Goal: Complete application form

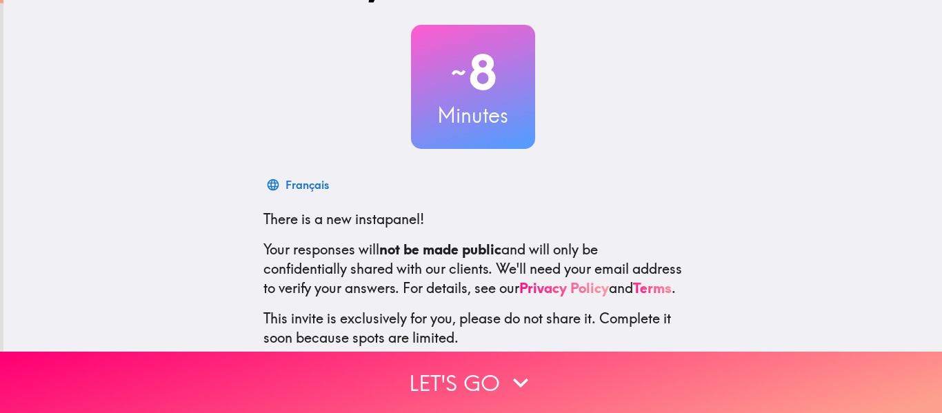
scroll to position [150, 0]
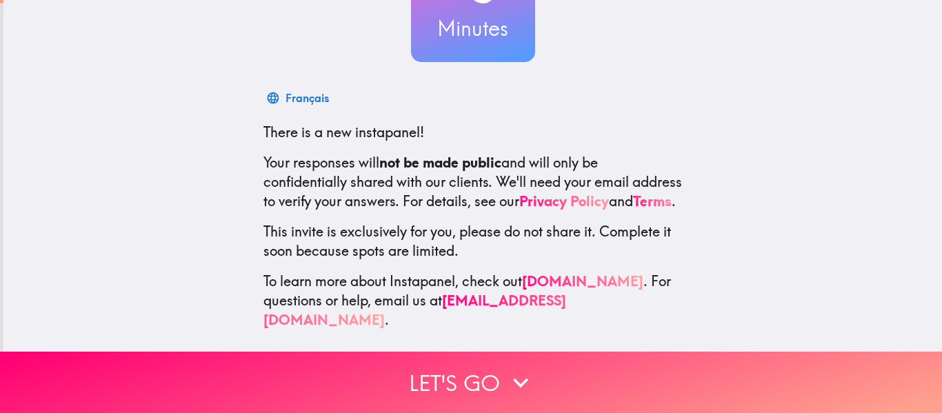
click at [941, 352] on button "Let's go" at bounding box center [471, 382] width 942 height 61
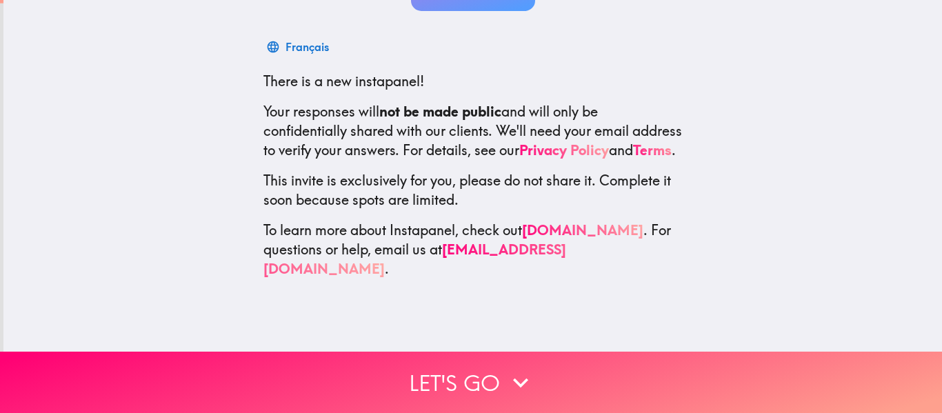
scroll to position [0, 0]
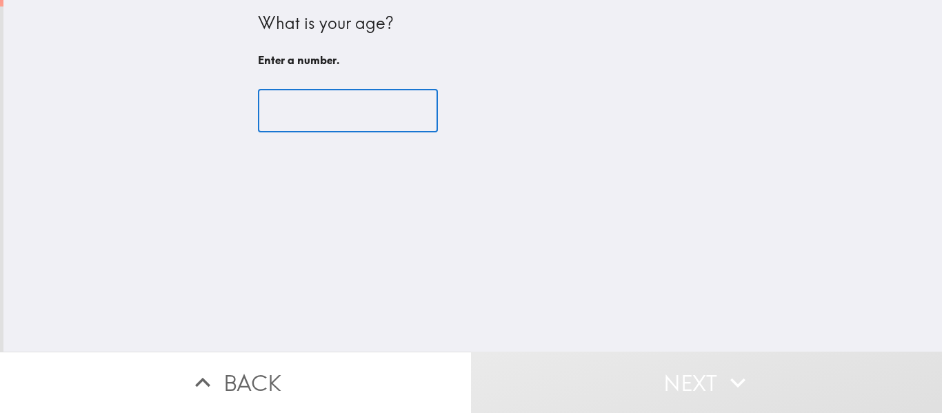
click at [358, 106] on input "number" at bounding box center [348, 111] width 180 height 43
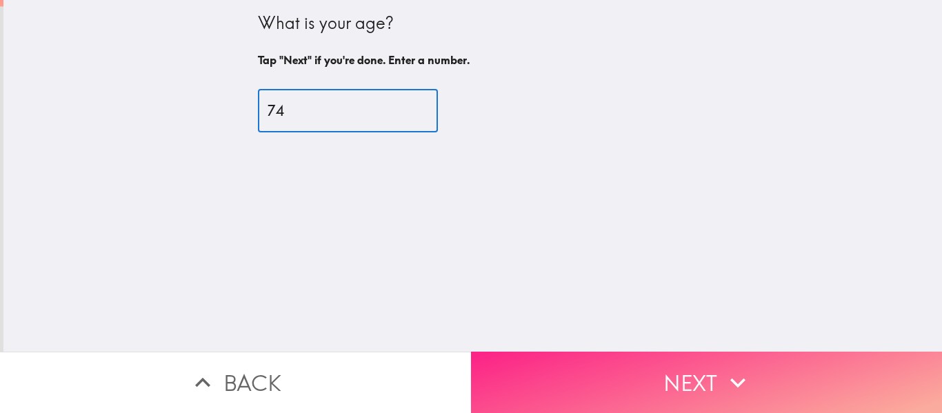
type input "74"
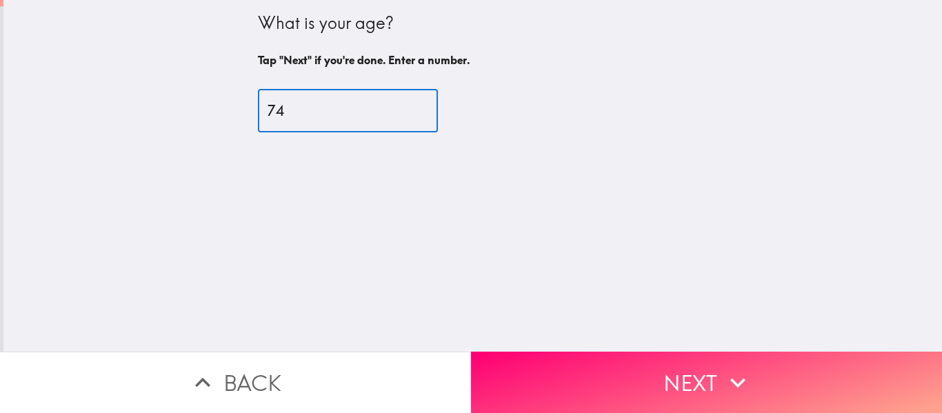
drag, startPoint x: 628, startPoint y: 385, endPoint x: 597, endPoint y: 373, distance: 34.1
click at [627, 381] on button "Next" at bounding box center [706, 382] width 471 height 61
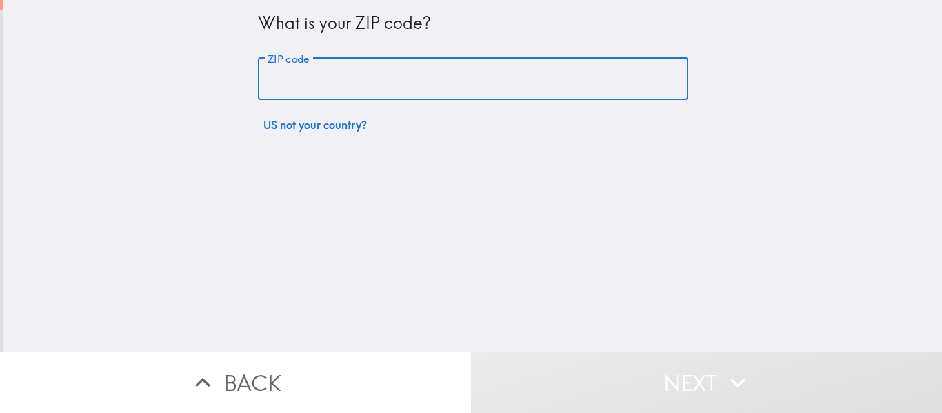
drag, startPoint x: 344, startPoint y: 79, endPoint x: 350, endPoint y: 72, distance: 9.8
click at [346, 78] on input "ZIP code" at bounding box center [473, 79] width 430 height 43
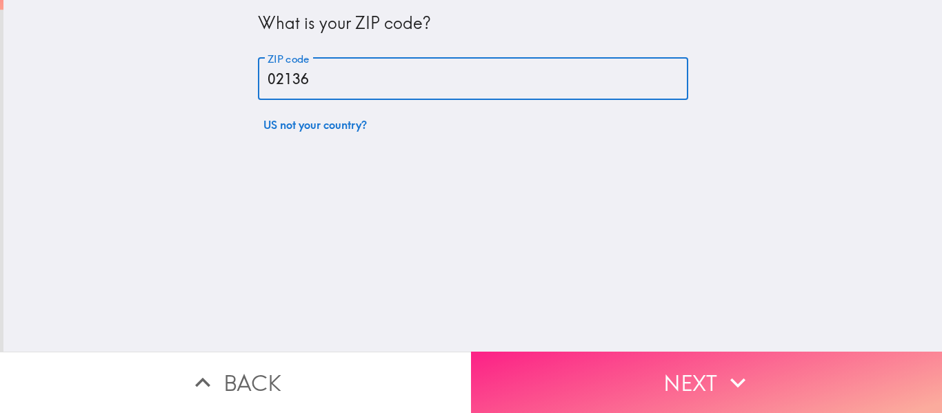
type input "02136"
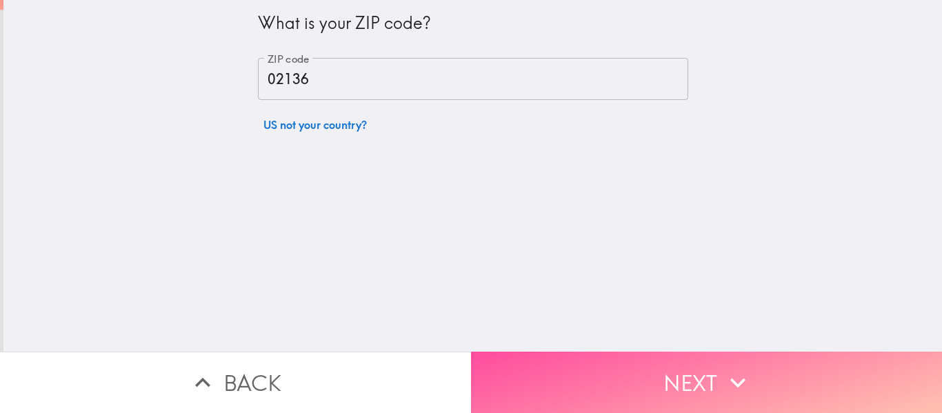
drag, startPoint x: 663, startPoint y: 371, endPoint x: 482, endPoint y: 334, distance: 185.2
click at [663, 372] on button "Next" at bounding box center [706, 382] width 471 height 61
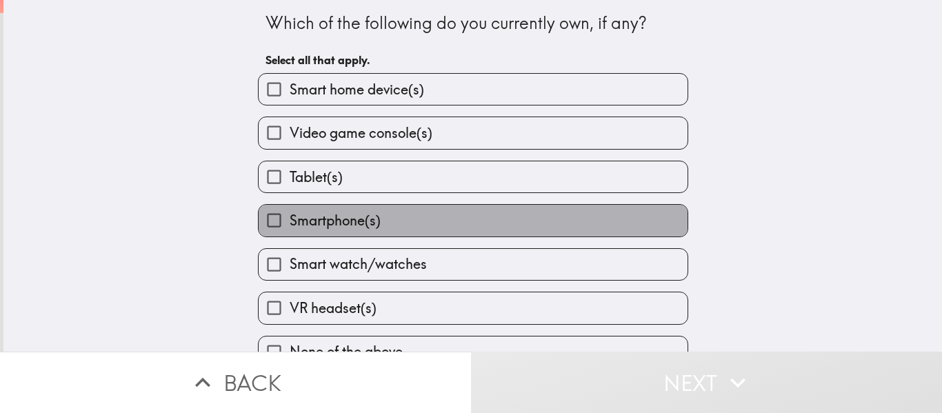
click at [361, 221] on span "Smartphone(s)" at bounding box center [335, 220] width 91 height 19
click at [290, 221] on input "Smartphone(s)" at bounding box center [274, 220] width 31 height 31
checkbox input "true"
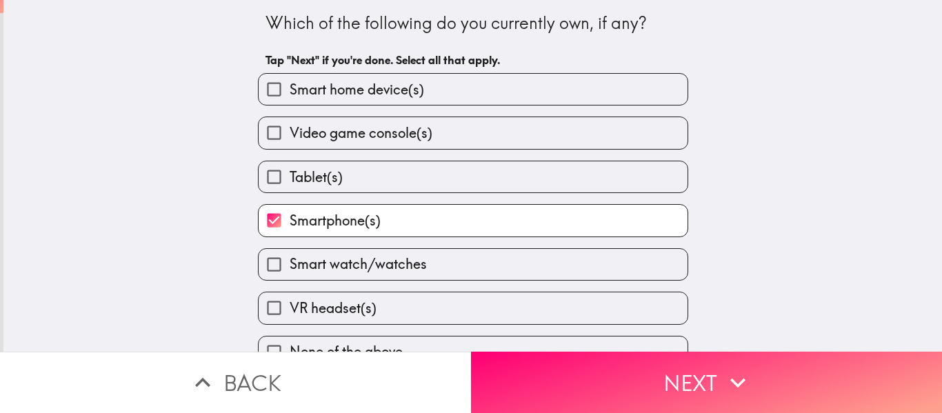
scroll to position [17, 0]
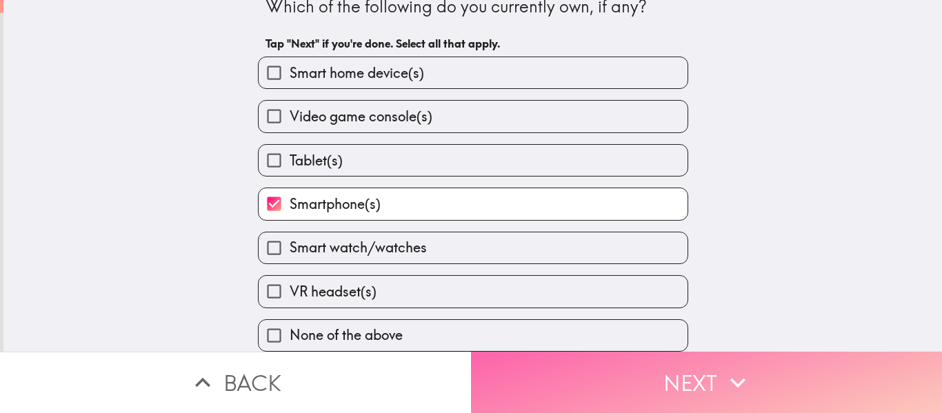
click at [718, 379] on button "Next" at bounding box center [706, 382] width 471 height 61
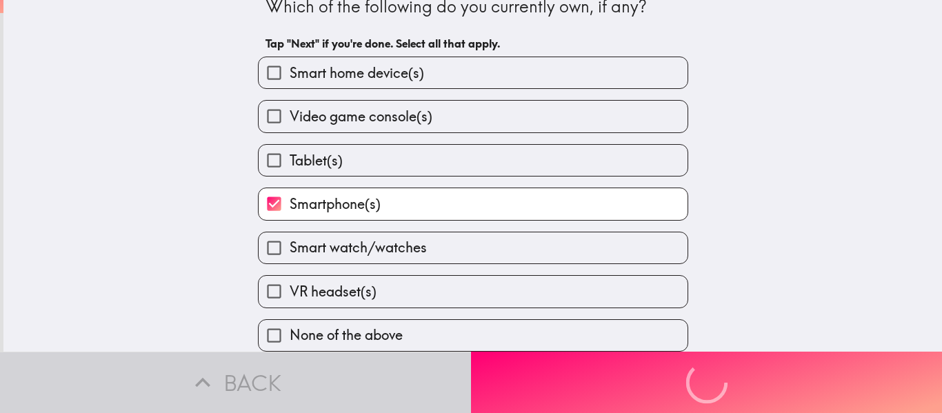
scroll to position [0, 0]
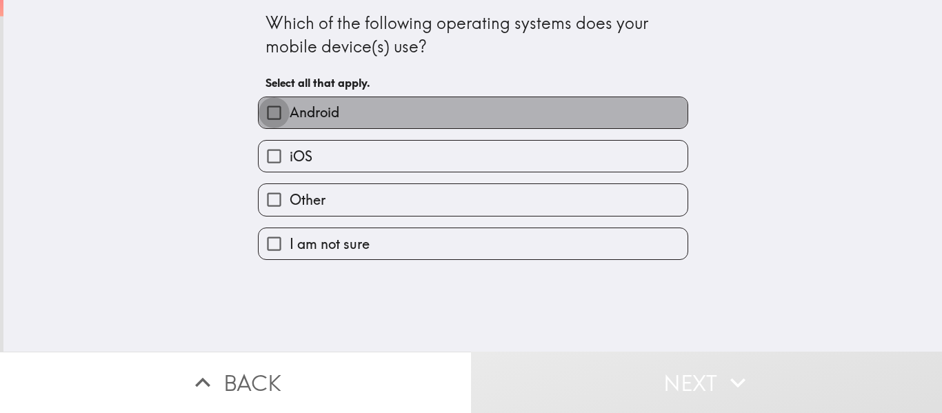
click at [259, 110] on input "Android" at bounding box center [274, 112] width 31 height 31
checkbox input "true"
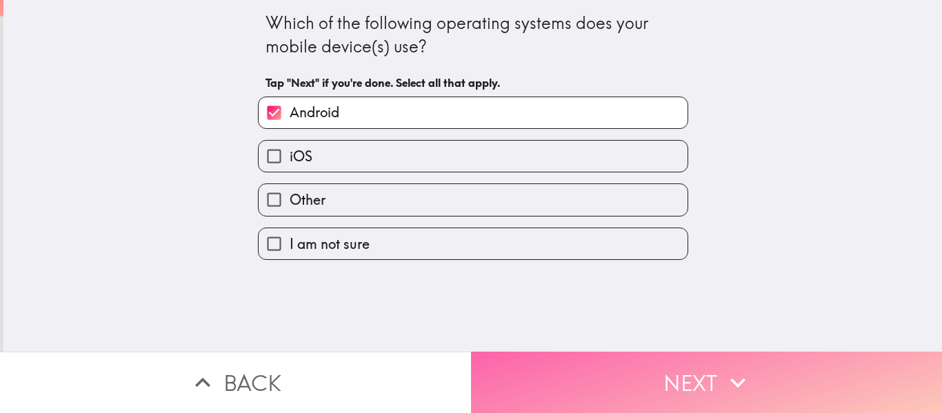
click at [581, 389] on button "Next" at bounding box center [706, 382] width 471 height 61
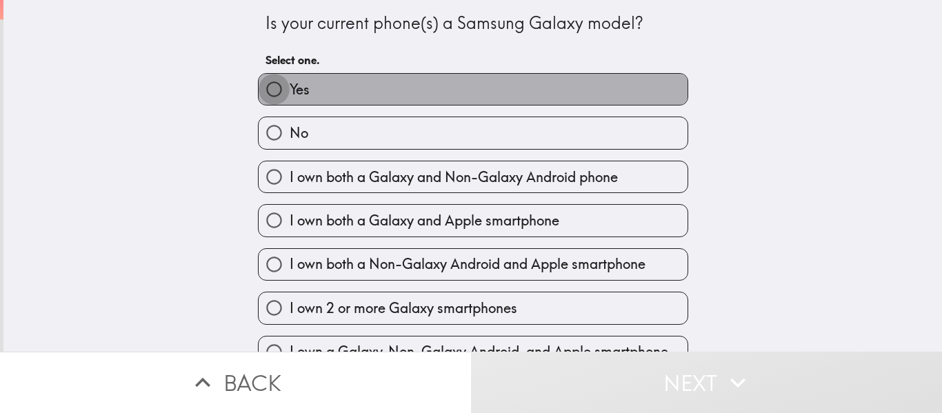
click at [288, 89] on input "Yes" at bounding box center [274, 89] width 31 height 31
radio input "true"
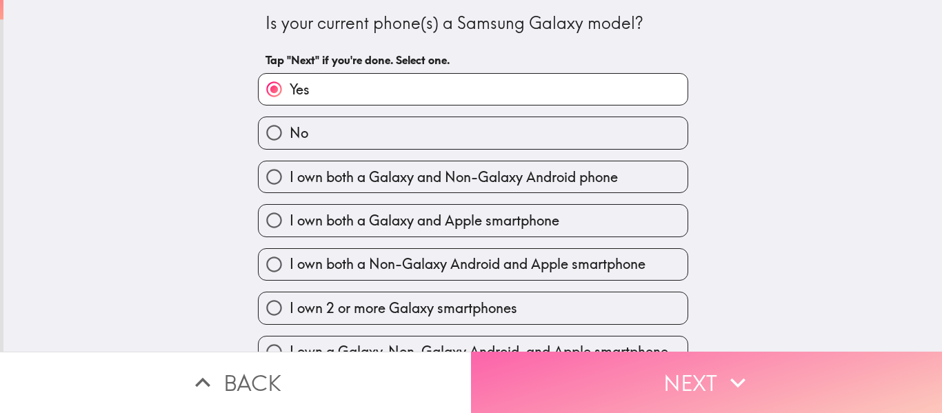
click at [585, 373] on button "Next" at bounding box center [706, 382] width 471 height 61
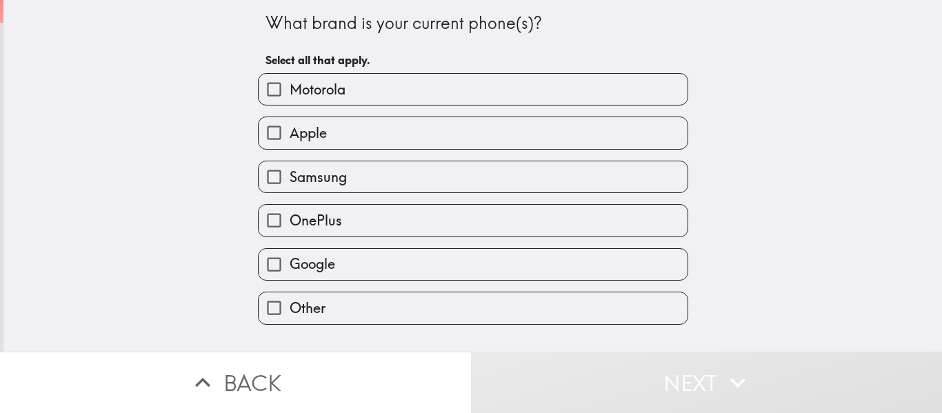
click at [310, 174] on span "Samsung" at bounding box center [318, 177] width 57 height 19
click at [290, 174] on input "Samsung" at bounding box center [274, 176] width 31 height 31
checkbox input "true"
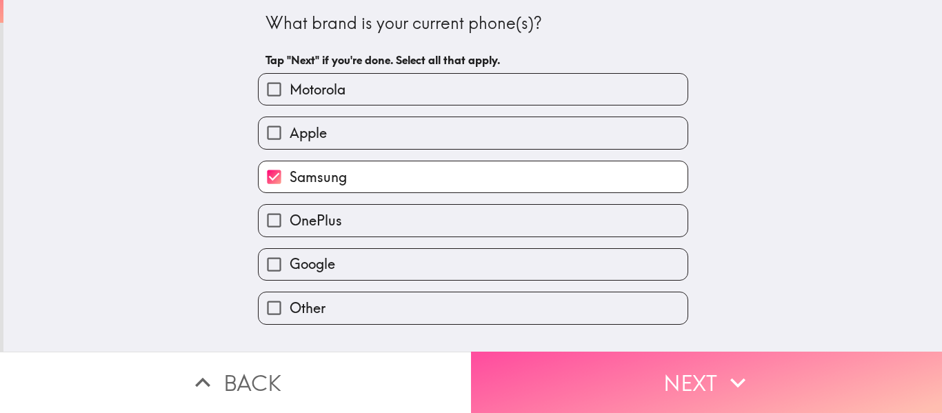
drag, startPoint x: 570, startPoint y: 361, endPoint x: 529, endPoint y: 350, distance: 42.8
click at [571, 359] on button "Next" at bounding box center [706, 382] width 471 height 61
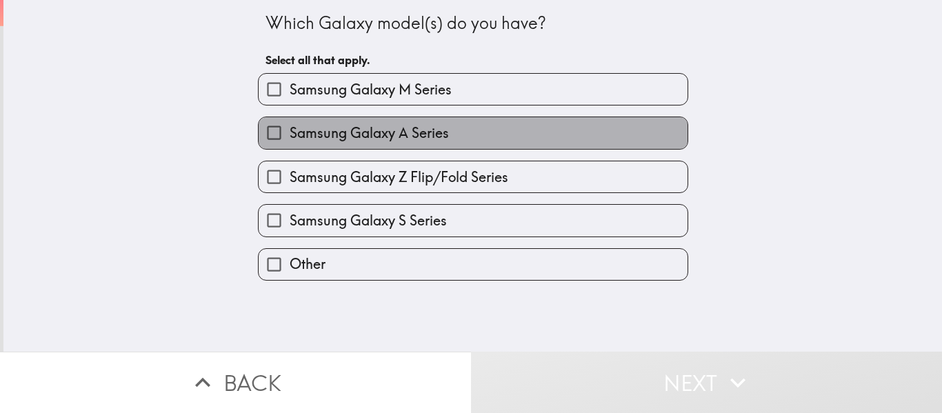
click at [448, 134] on span "Samsung Galaxy A Series" at bounding box center [369, 132] width 159 height 19
click at [290, 134] on input "Samsung Galaxy A Series" at bounding box center [274, 132] width 31 height 31
checkbox input "true"
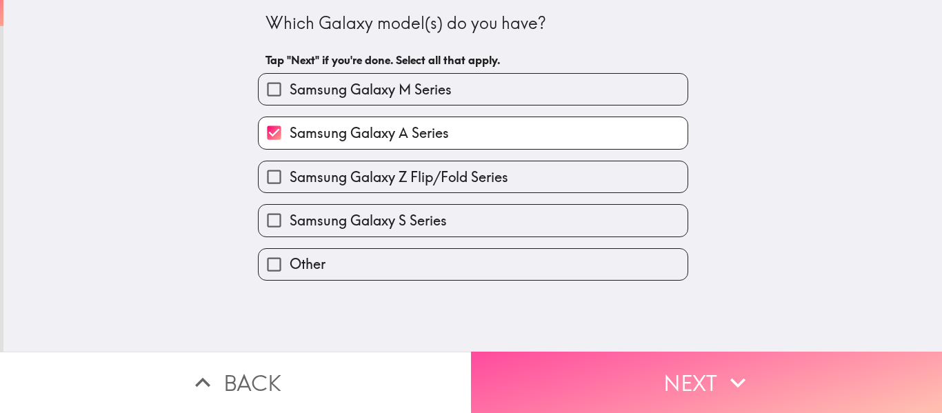
click at [580, 377] on button "Next" at bounding box center [706, 382] width 471 height 61
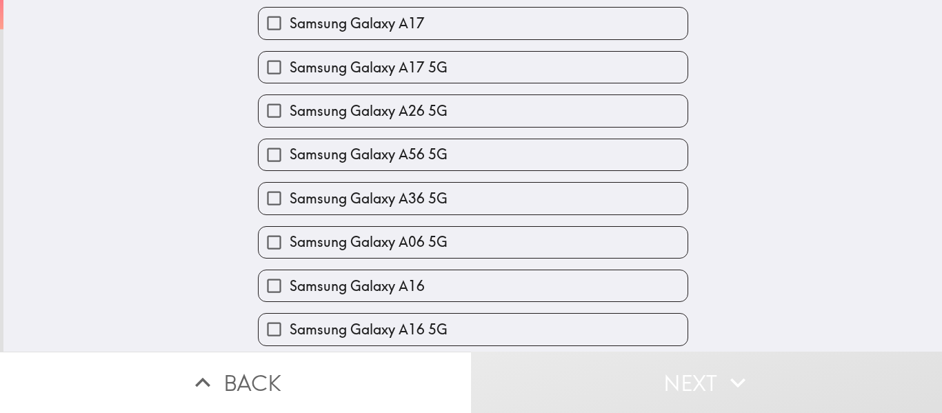
scroll to position [114, 0]
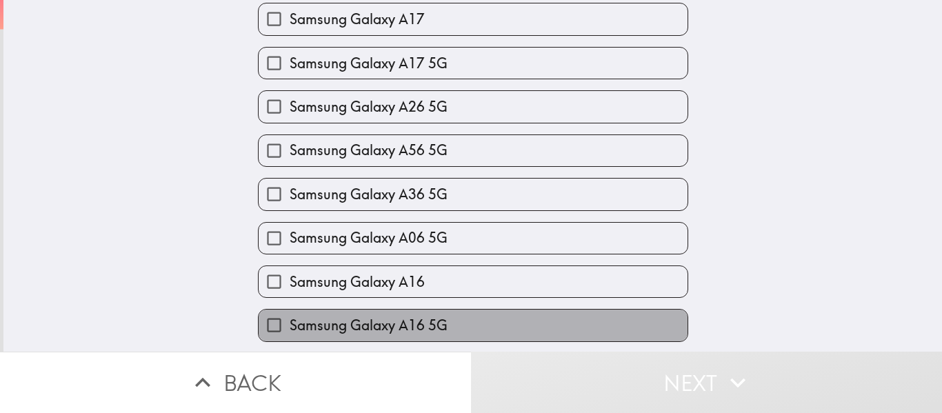
click at [437, 323] on span "Samsung Galaxy A16 5G" at bounding box center [369, 325] width 158 height 19
click at [290, 323] on input "Samsung Galaxy A16 5G" at bounding box center [274, 325] width 31 height 31
checkbox input "true"
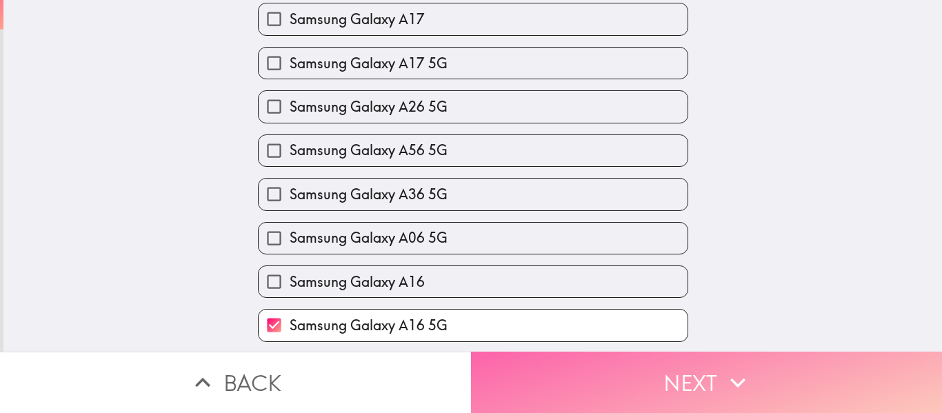
click at [714, 385] on button "Next" at bounding box center [706, 382] width 471 height 61
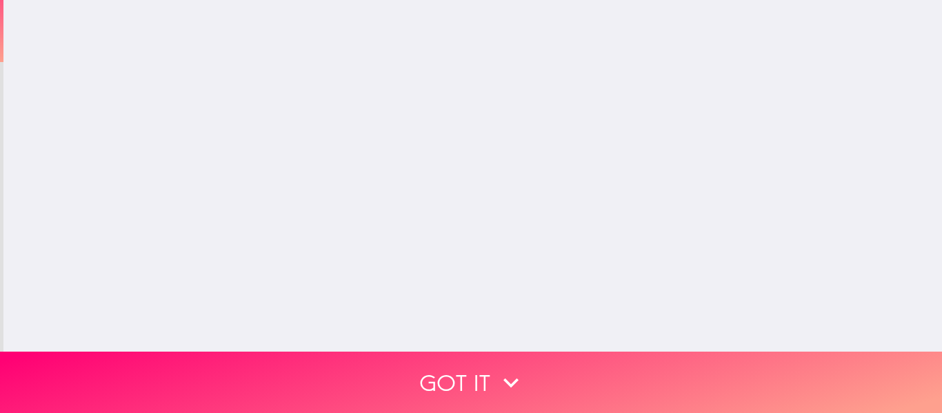
scroll to position [0, 0]
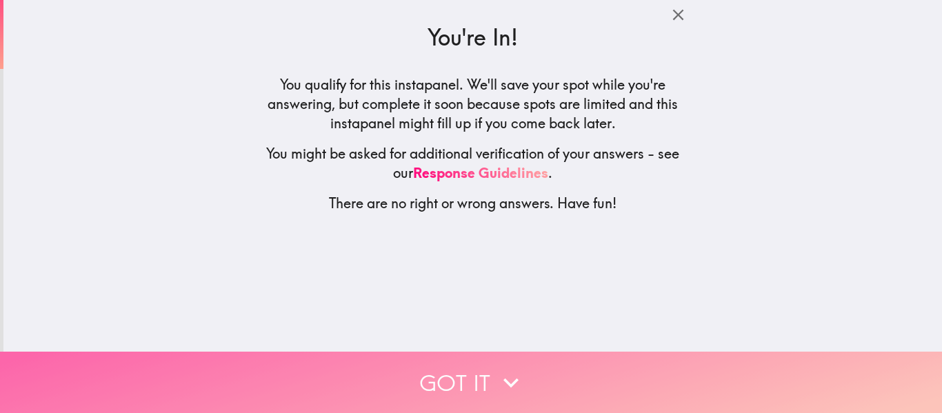
drag, startPoint x: 483, startPoint y: 373, endPoint x: 472, endPoint y: 369, distance: 11.1
click at [483, 372] on button "Got it" at bounding box center [471, 382] width 942 height 61
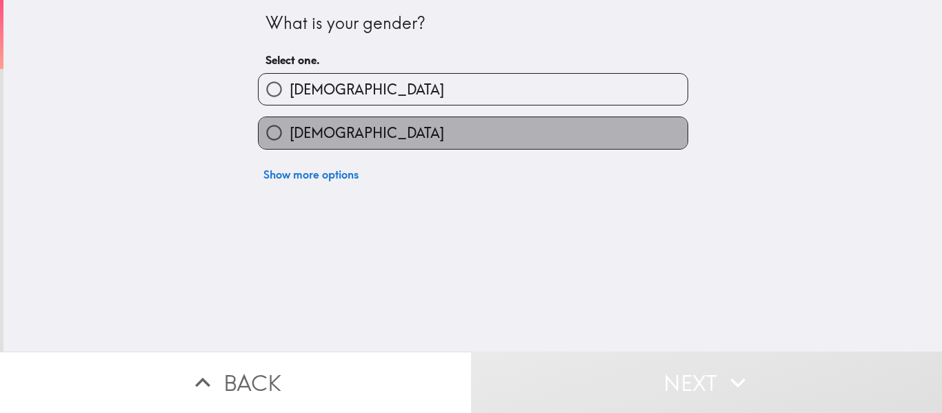
drag, startPoint x: 293, startPoint y: 126, endPoint x: 299, endPoint y: 120, distance: 8.3
click at [296, 123] on span "[DEMOGRAPHIC_DATA]" at bounding box center [367, 132] width 154 height 19
click at [290, 123] on input "[DEMOGRAPHIC_DATA]" at bounding box center [274, 132] width 31 height 31
radio input "true"
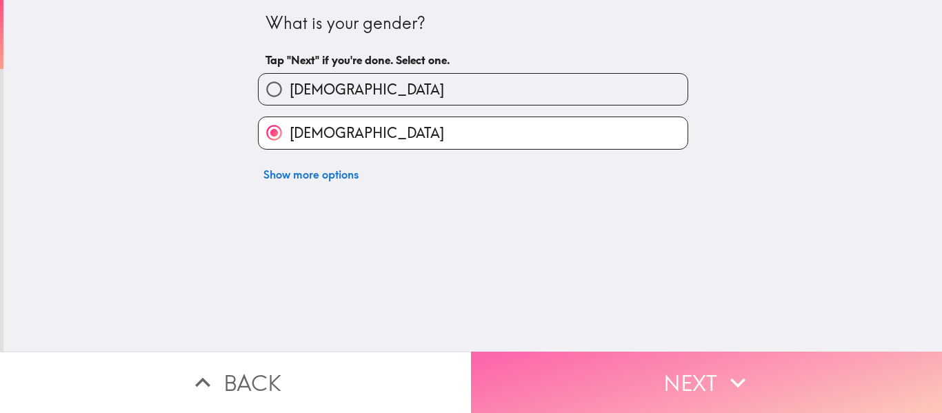
drag, startPoint x: 543, startPoint y: 388, endPoint x: 516, endPoint y: 383, distance: 28.0
click at [544, 386] on button "Next" at bounding box center [706, 382] width 471 height 61
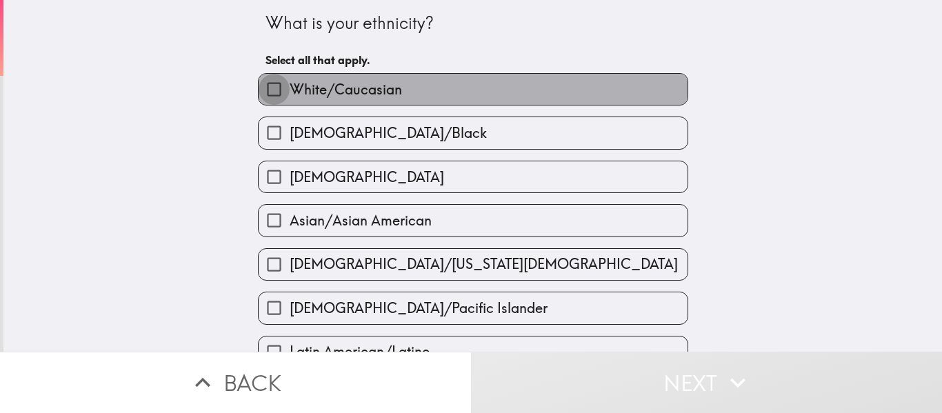
click at [287, 86] on input "White/Caucasian" at bounding box center [274, 89] width 31 height 31
checkbox input "true"
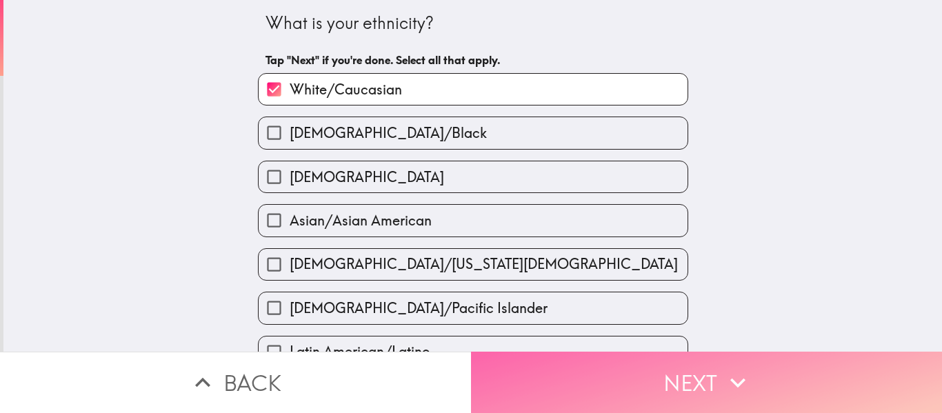
click at [640, 375] on button "Next" at bounding box center [706, 382] width 471 height 61
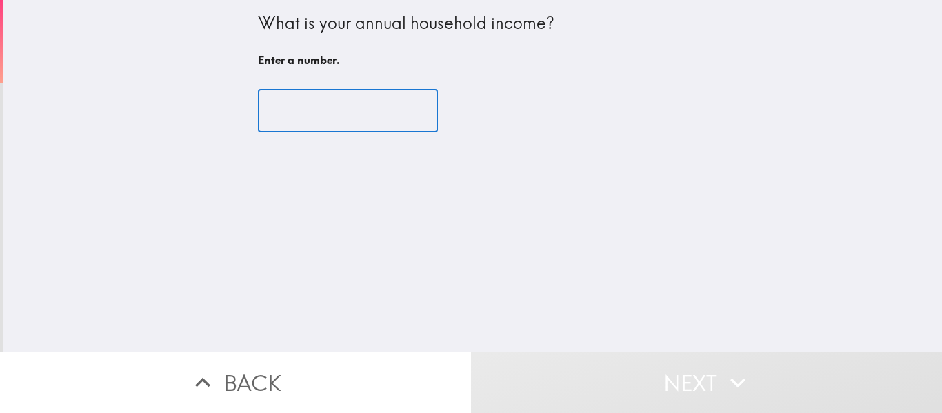
click at [297, 116] on input "number" at bounding box center [348, 111] width 180 height 43
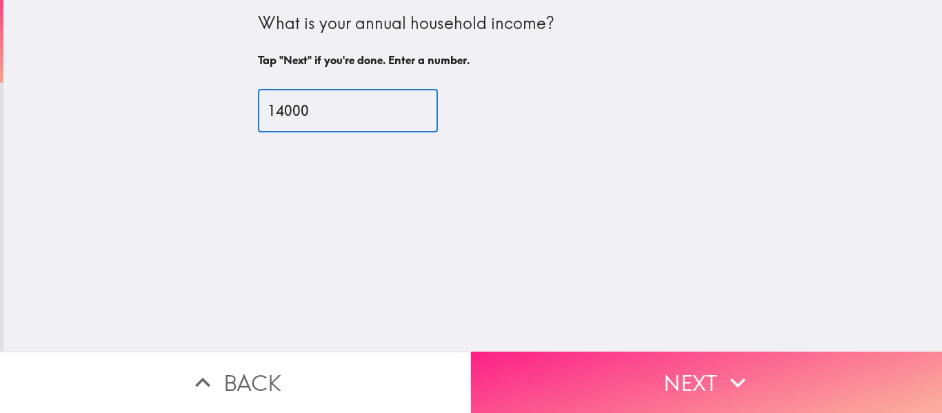
type input "14000"
click at [621, 394] on button "Next" at bounding box center [706, 382] width 471 height 61
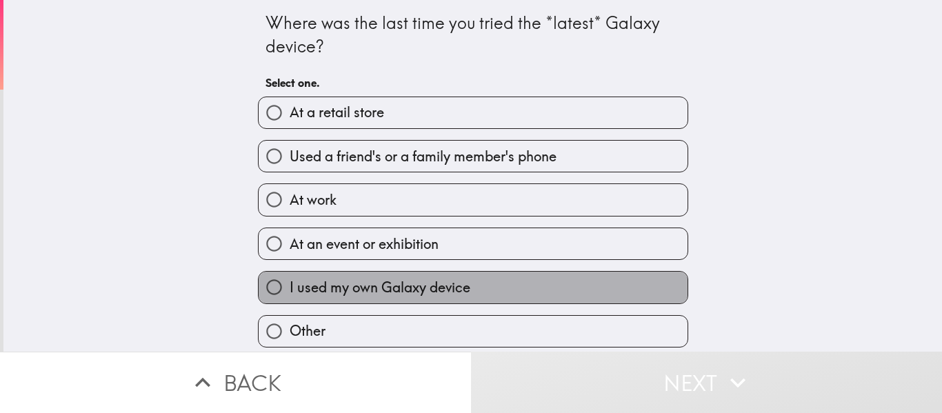
click at [297, 285] on span "I used my own Galaxy device" at bounding box center [380, 287] width 181 height 19
click at [290, 285] on input "I used my own Galaxy device" at bounding box center [274, 287] width 31 height 31
radio input "true"
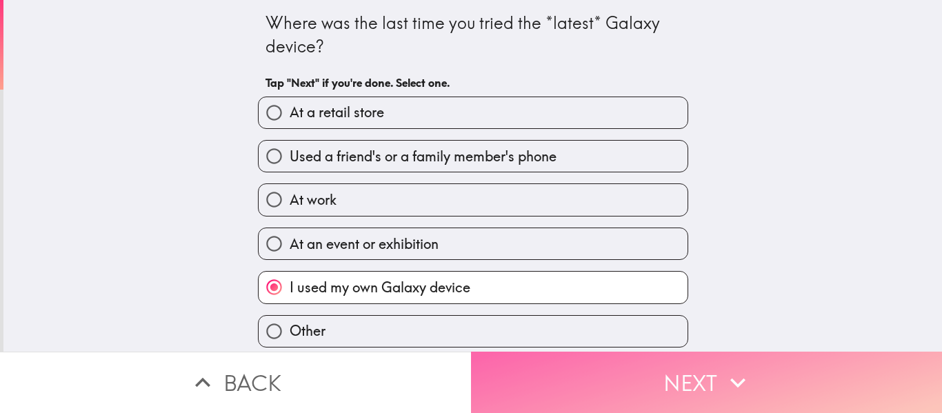
click at [634, 372] on button "Next" at bounding box center [706, 382] width 471 height 61
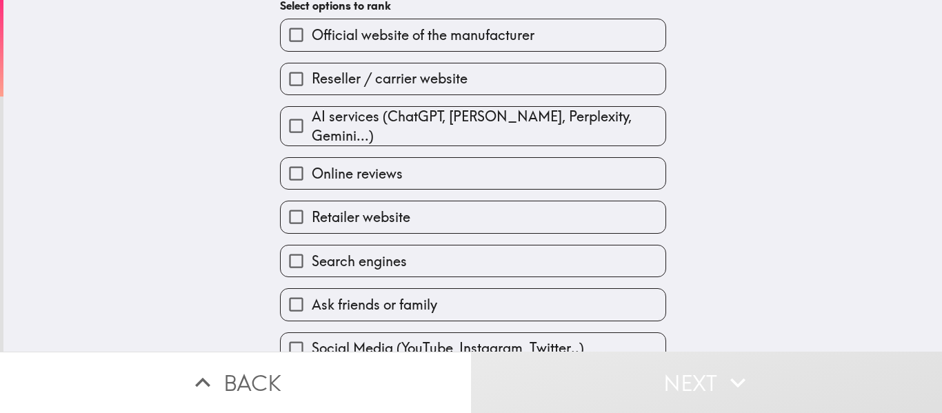
scroll to position [157, 0]
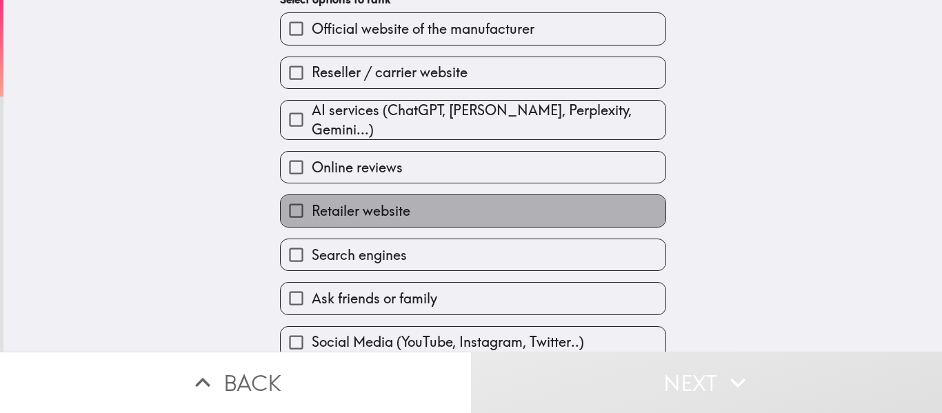
drag, startPoint x: 427, startPoint y: 208, endPoint x: 442, endPoint y: 219, distance: 18.8
click at [428, 206] on label "Retailer website" at bounding box center [473, 210] width 385 height 31
click at [312, 206] on input "Retailer website" at bounding box center [296, 210] width 31 height 31
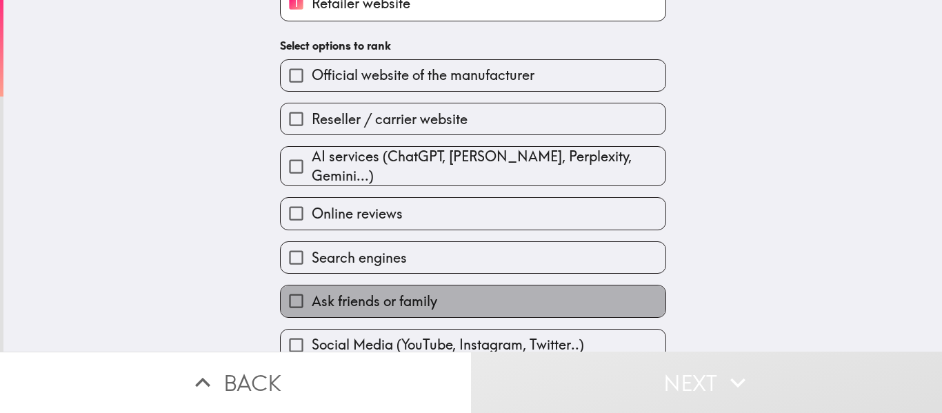
click at [370, 292] on span "Ask friends or family" at bounding box center [375, 301] width 126 height 19
click at [312, 291] on input "Ask friends or family" at bounding box center [296, 301] width 31 height 31
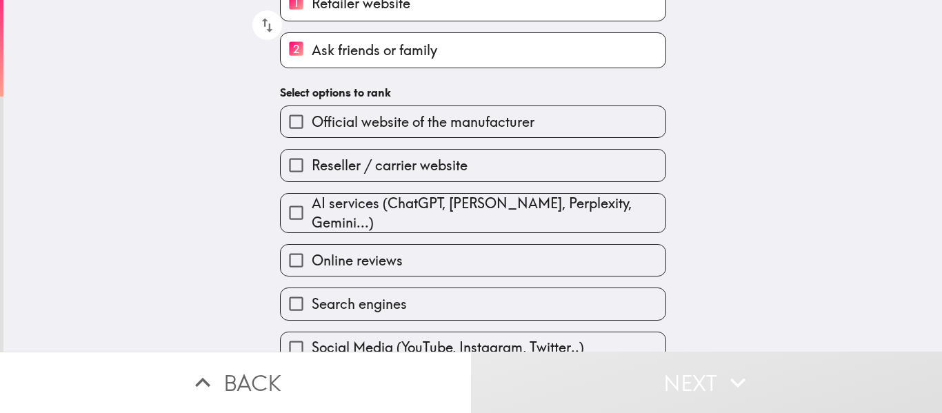
scroll to position [162, 0]
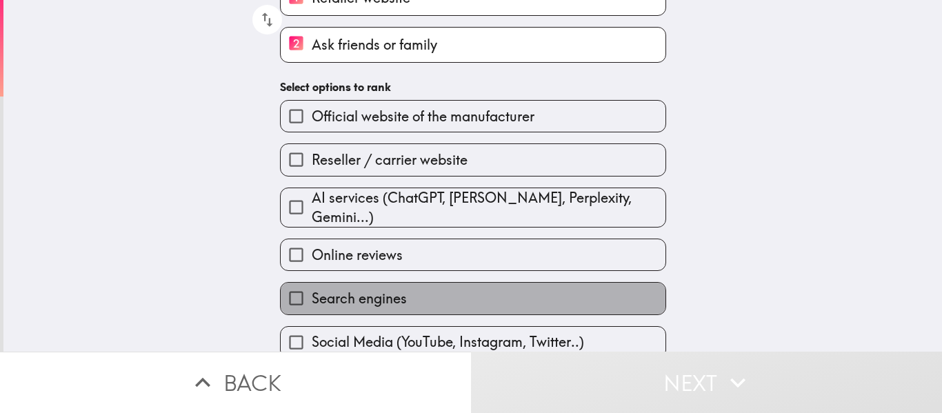
click at [337, 289] on span "Search engines" at bounding box center [359, 298] width 95 height 19
click at [312, 287] on input "Search engines" at bounding box center [296, 298] width 31 height 31
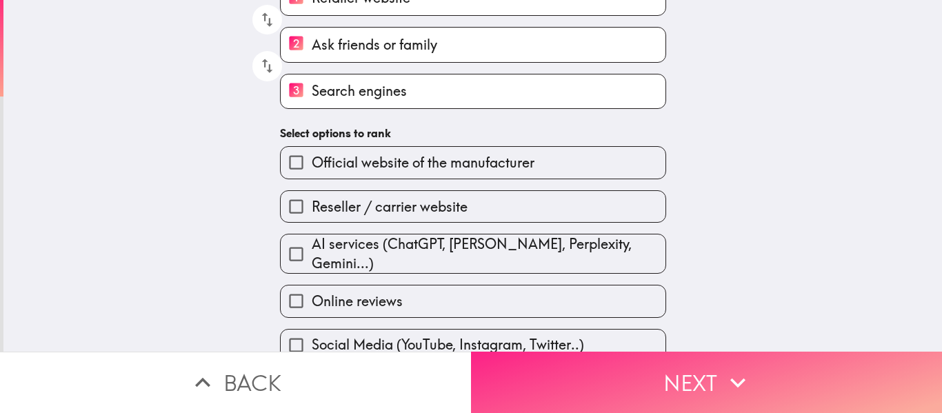
click at [588, 384] on button "Next" at bounding box center [706, 382] width 471 height 61
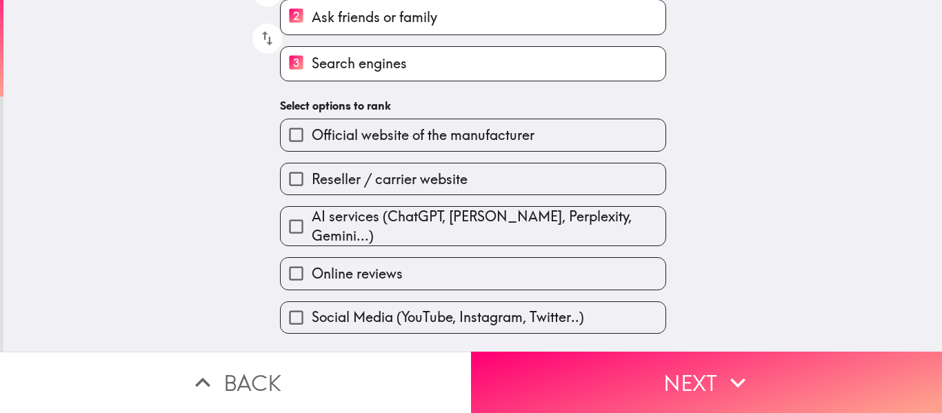
scroll to position [0, 0]
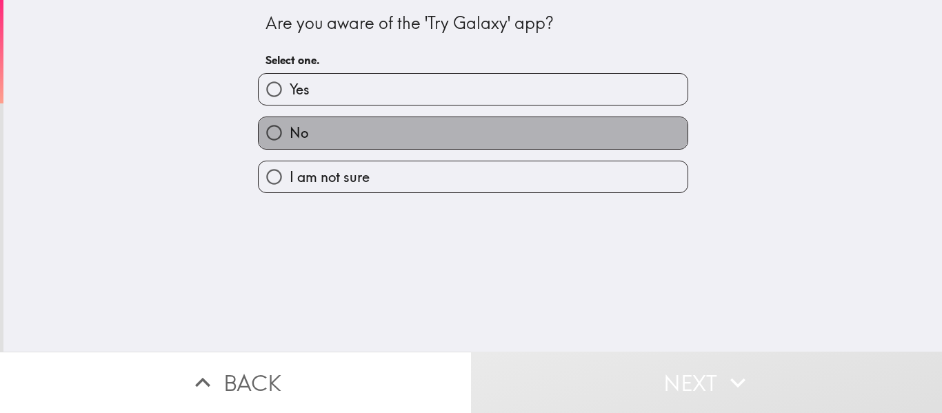
click at [314, 126] on label "No" at bounding box center [473, 132] width 429 height 31
click at [290, 126] on input "No" at bounding box center [274, 132] width 31 height 31
radio input "true"
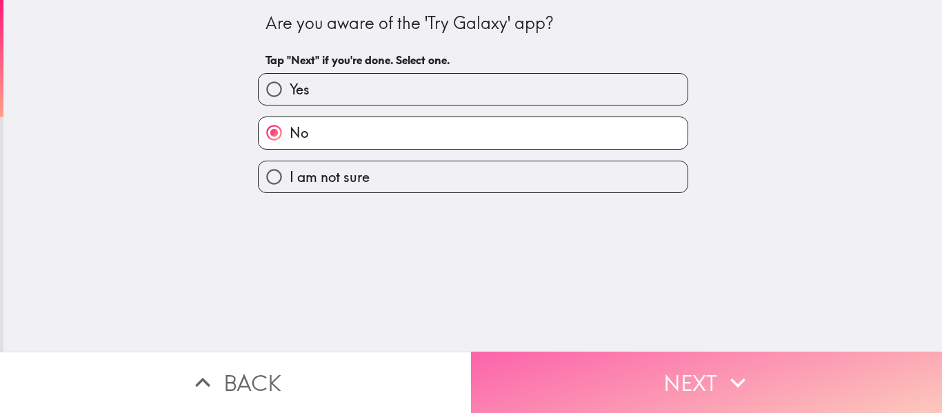
drag, startPoint x: 614, startPoint y: 395, endPoint x: 605, endPoint y: 393, distance: 9.2
click at [615, 392] on button "Next" at bounding box center [706, 382] width 471 height 61
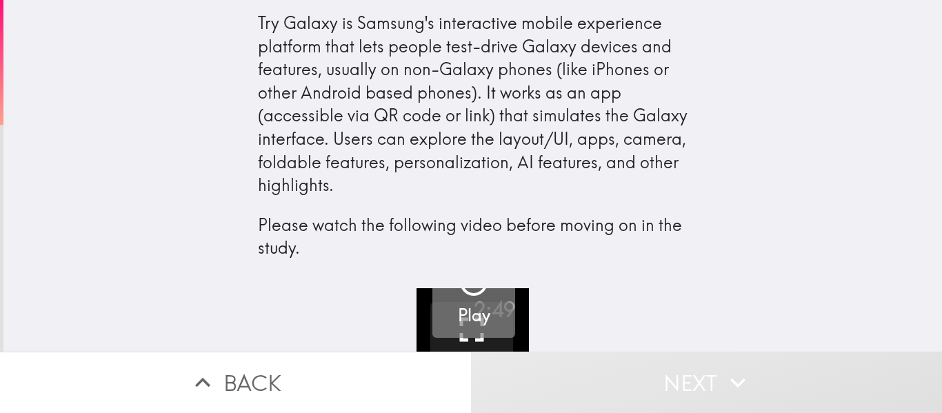
drag, startPoint x: 473, startPoint y: 319, endPoint x: 377, endPoint y: 343, distance: 99.4
click at [472, 319] on h5 "Play" at bounding box center [474, 315] width 32 height 23
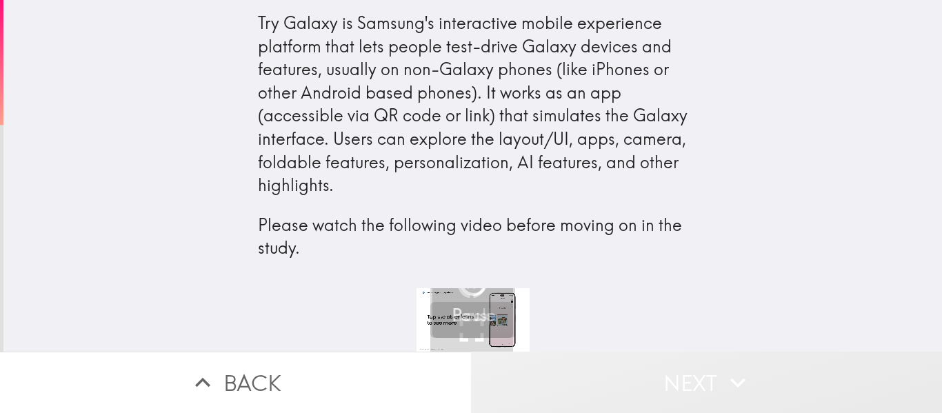
click at [689, 386] on button "Next" at bounding box center [706, 382] width 471 height 61
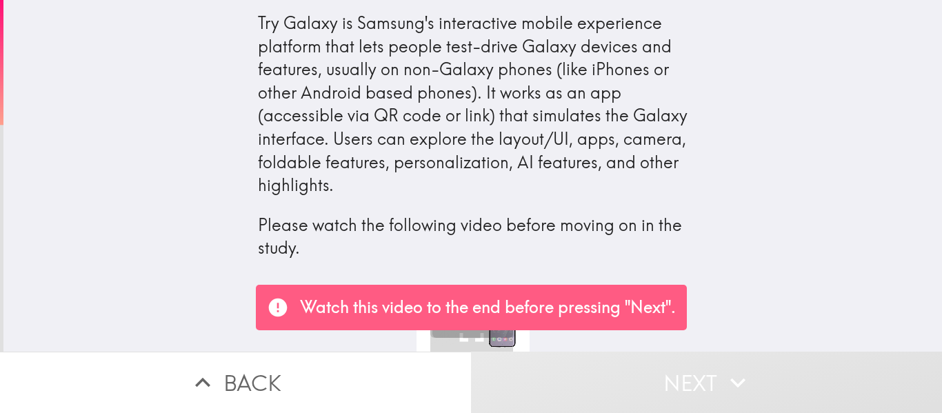
click at [821, 310] on div "1:33 / 2:49 Fullscreen 10 Back Pause" at bounding box center [472, 319] width 939 height 63
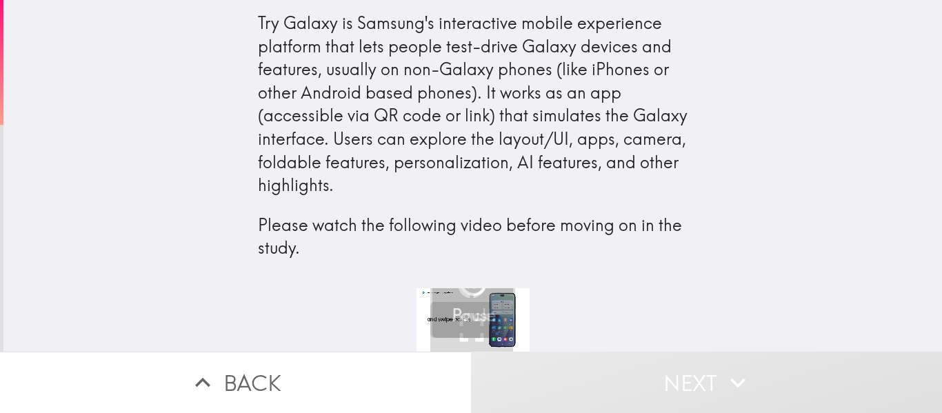
click at [727, 260] on div "Try Galaxy is Samsung's interactive mobile experience platform that lets people…" at bounding box center [472, 144] width 939 height 288
drag, startPoint x: 941, startPoint y: 132, endPoint x: 939, endPoint y: 229, distance: 96.6
click at [940, 234] on div "Try Galaxy is Samsung's interactive mobile experience platform that lets people…" at bounding box center [472, 144] width 939 height 288
click at [937, 228] on div "Try Galaxy is Samsung's interactive mobile experience platform that lets people…" at bounding box center [472, 144] width 939 height 288
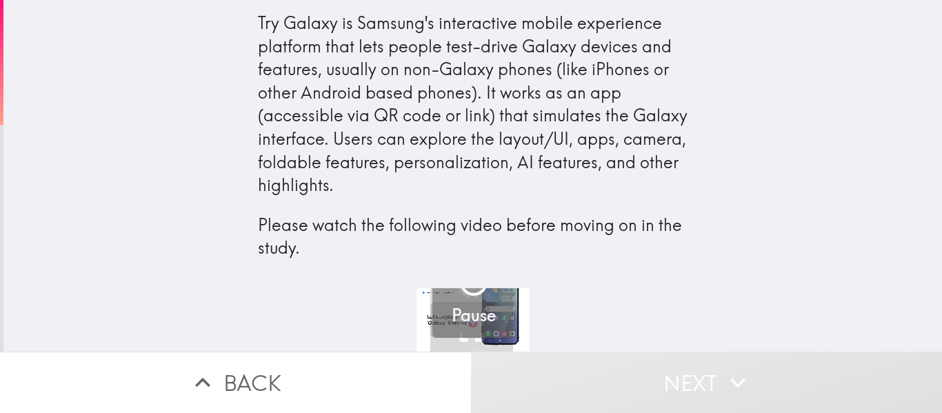
click at [463, 314] on h5 "Pause" at bounding box center [474, 315] width 44 height 23
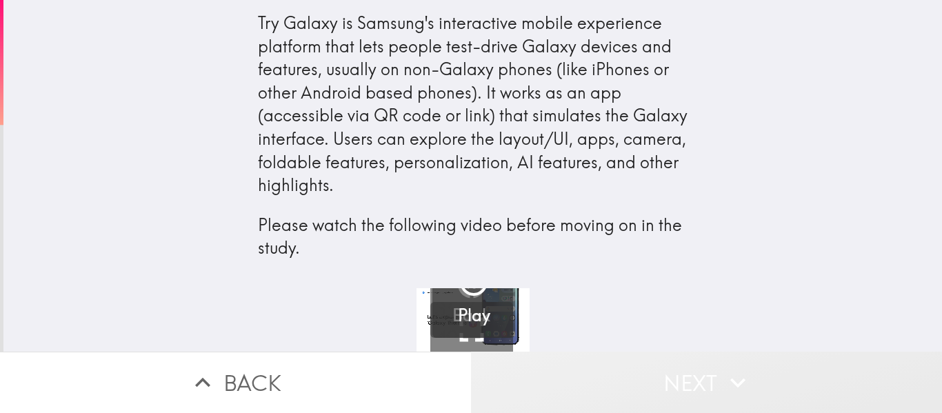
click at [699, 374] on button "Next" at bounding box center [706, 382] width 471 height 61
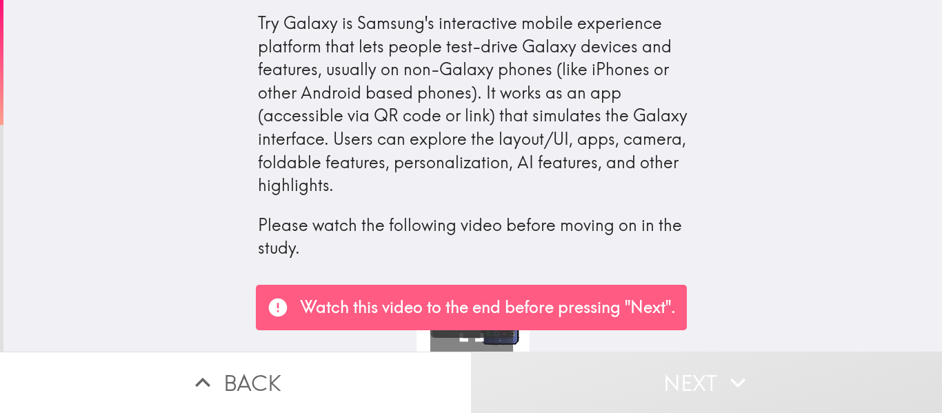
click at [659, 309] on p "Watch this video to the end before pressing "Next"." at bounding box center [488, 307] width 376 height 23
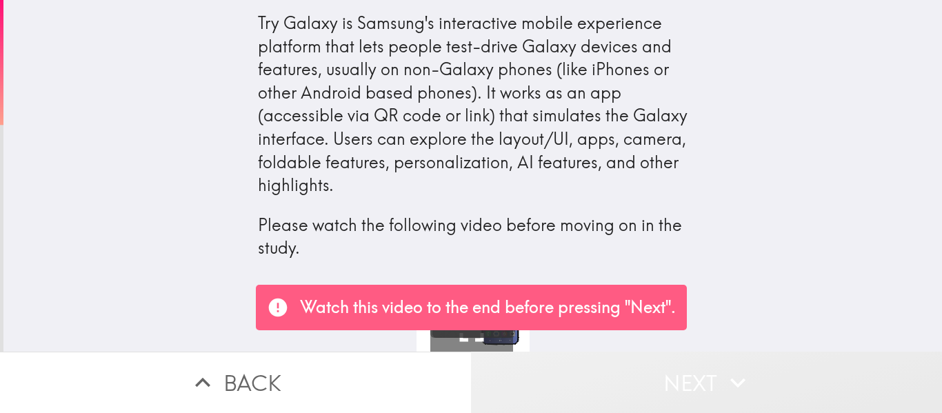
drag, startPoint x: 692, startPoint y: 381, endPoint x: 672, endPoint y: 376, distance: 20.6
click at [692, 380] on button "Next" at bounding box center [706, 382] width 471 height 61
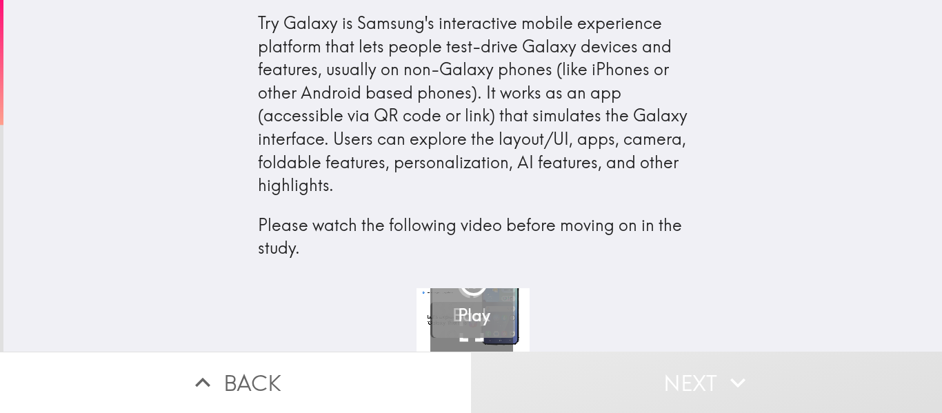
click at [505, 329] on button "Play" at bounding box center [473, 296] width 83 height 83
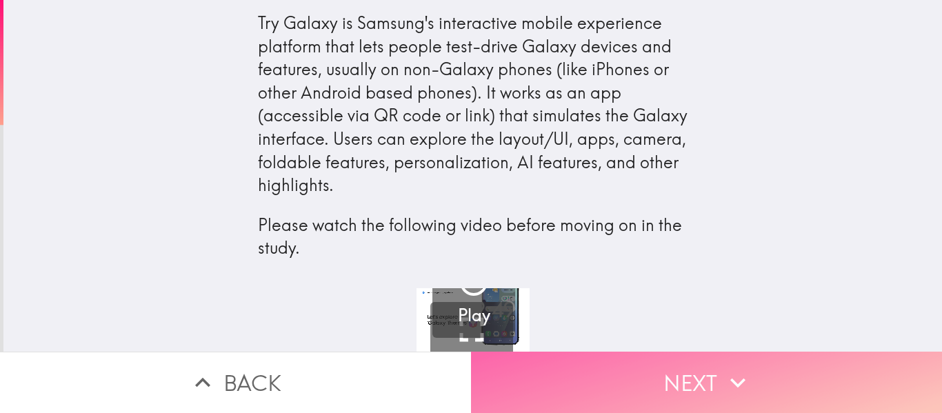
click at [612, 390] on button "Next" at bounding box center [706, 382] width 471 height 61
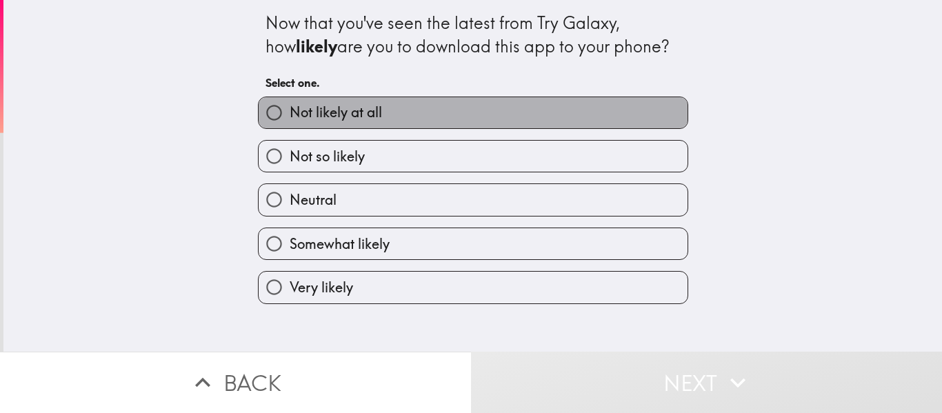
click at [371, 109] on span "Not likely at all" at bounding box center [336, 112] width 92 height 19
click at [290, 109] on input "Not likely at all" at bounding box center [274, 112] width 31 height 31
radio input "true"
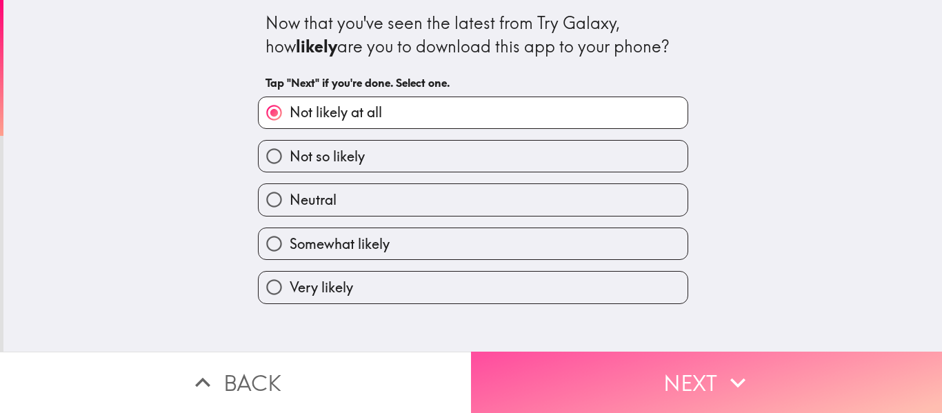
drag, startPoint x: 594, startPoint y: 376, endPoint x: 466, endPoint y: 370, distance: 128.4
click at [594, 375] on button "Next" at bounding box center [706, 382] width 471 height 61
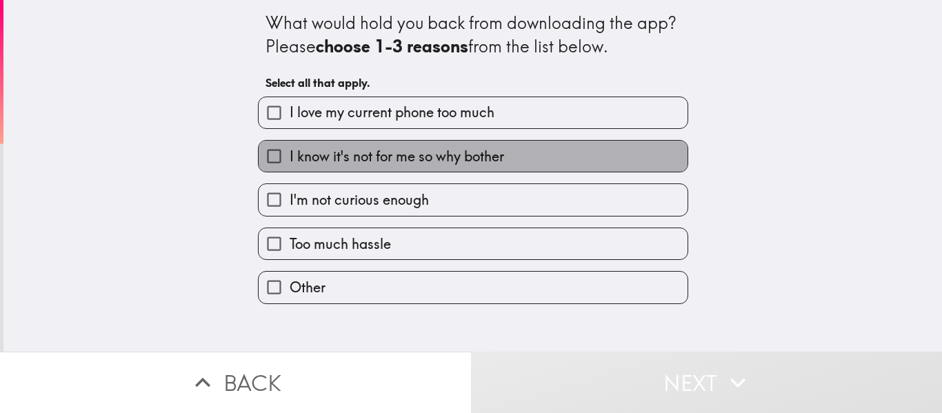
click at [381, 157] on span "I know it's not for me so why bother" at bounding box center [397, 156] width 214 height 19
click at [290, 157] on input "I know it's not for me so why bother" at bounding box center [274, 156] width 31 height 31
checkbox input "true"
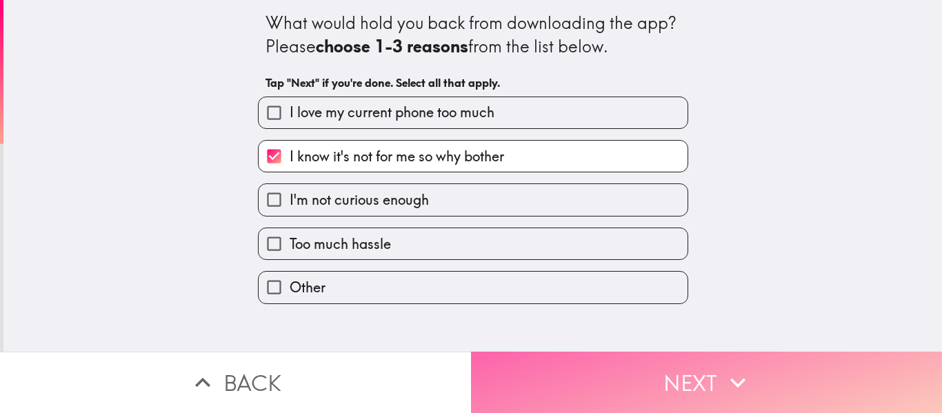
click at [631, 379] on button "Next" at bounding box center [706, 382] width 471 height 61
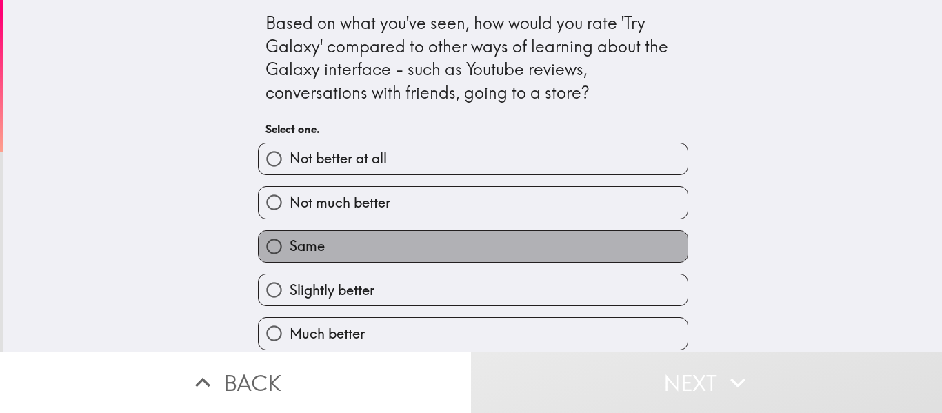
click at [315, 234] on label "Same" at bounding box center [473, 246] width 429 height 31
click at [290, 234] on input "Same" at bounding box center [274, 246] width 31 height 31
radio input "true"
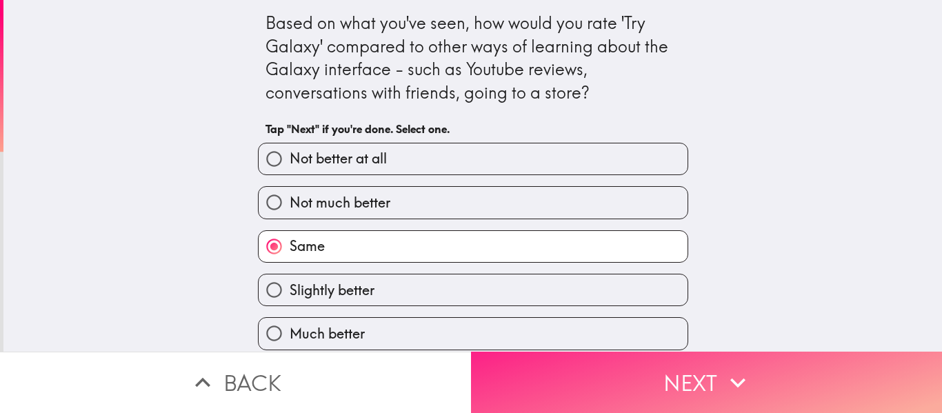
click at [612, 370] on button "Next" at bounding box center [706, 382] width 471 height 61
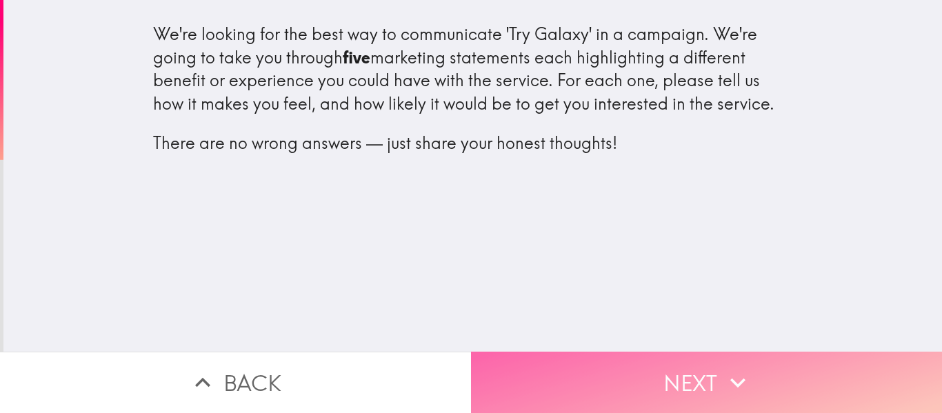
click at [710, 386] on button "Next" at bounding box center [706, 382] width 471 height 61
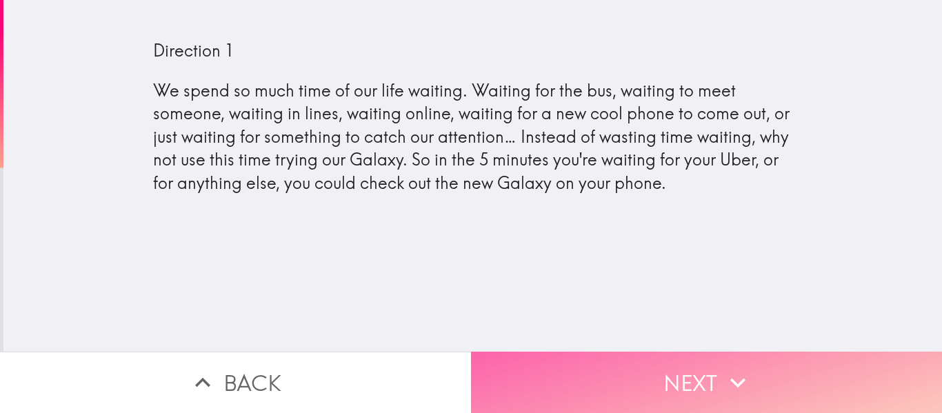
click at [684, 386] on button "Next" at bounding box center [706, 382] width 471 height 61
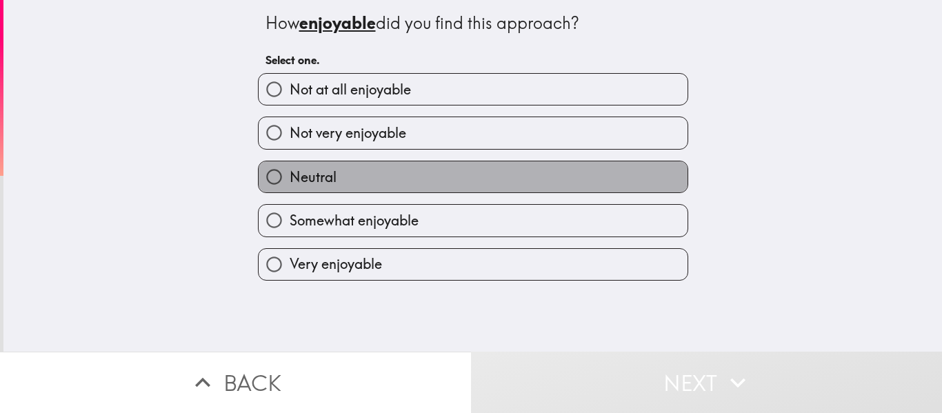
click at [321, 179] on span "Neutral" at bounding box center [313, 177] width 47 height 19
click at [290, 179] on input "Neutral" at bounding box center [274, 176] width 31 height 31
radio input "true"
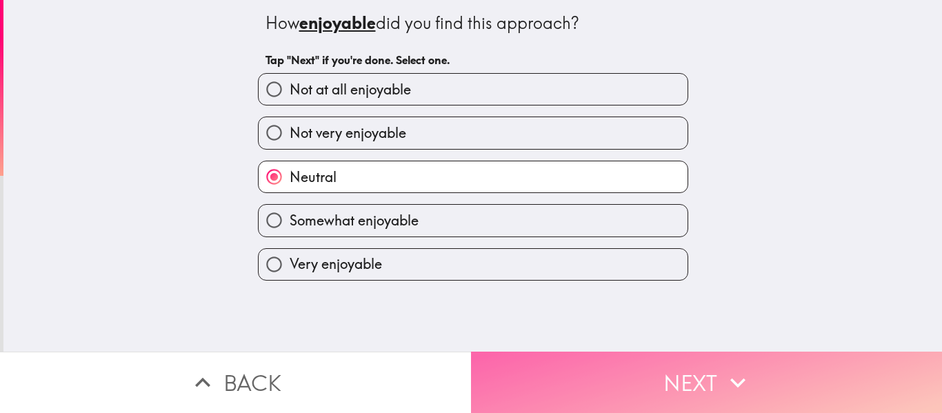
click at [724, 393] on icon "button" at bounding box center [738, 383] width 30 height 30
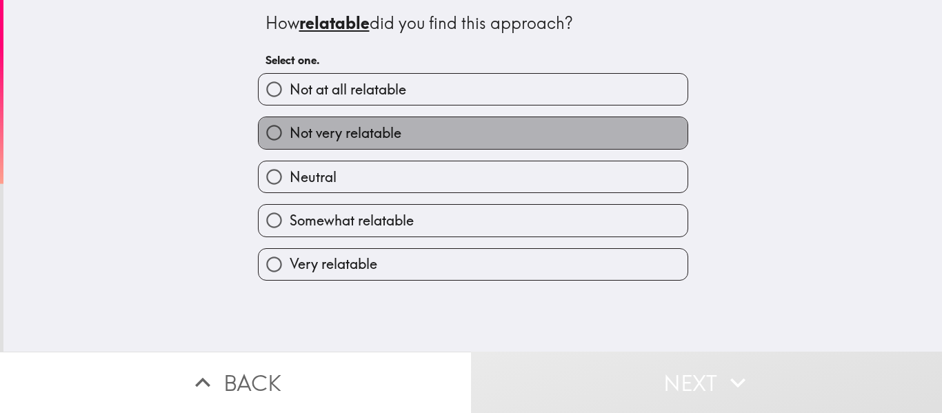
drag, startPoint x: 311, startPoint y: 134, endPoint x: 334, endPoint y: 160, distance: 34.7
click at [312, 134] on span "Not very relatable" at bounding box center [346, 132] width 112 height 19
click at [290, 134] on input "Not very relatable" at bounding box center [274, 132] width 31 height 31
radio input "true"
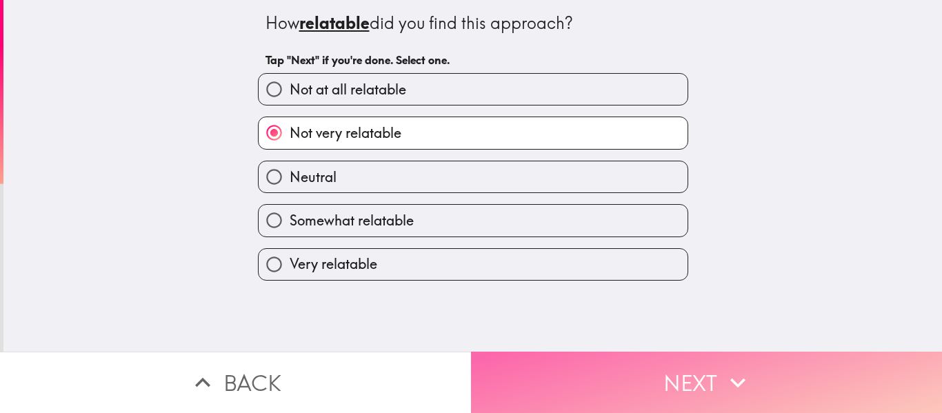
click at [635, 389] on button "Next" at bounding box center [706, 382] width 471 height 61
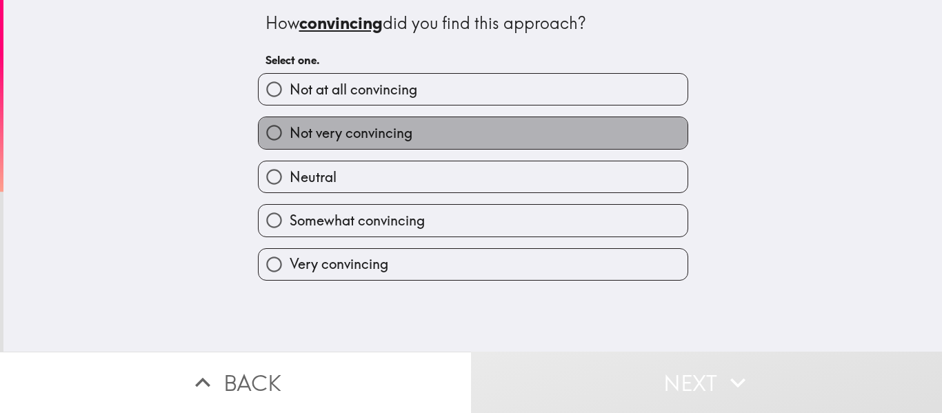
drag, startPoint x: 298, startPoint y: 131, endPoint x: 400, endPoint y: 203, distance: 125.1
click at [300, 131] on span "Not very convincing" at bounding box center [351, 132] width 123 height 19
click at [290, 131] on input "Not very convincing" at bounding box center [274, 132] width 31 height 31
radio input "true"
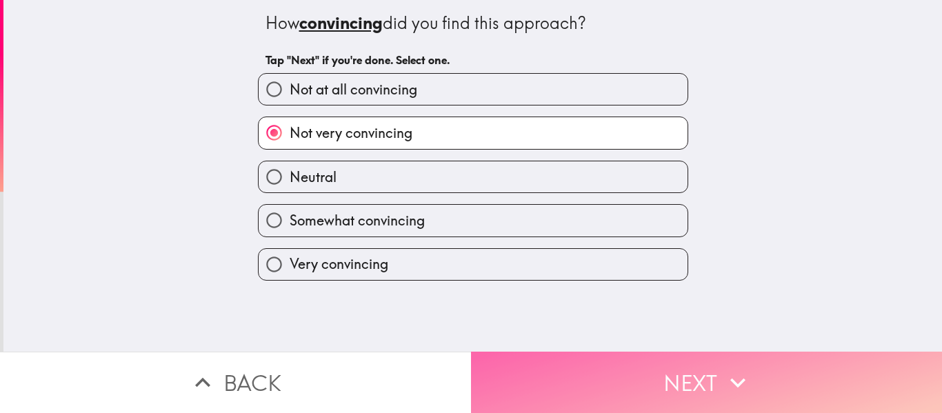
click at [690, 389] on button "Next" at bounding box center [706, 382] width 471 height 61
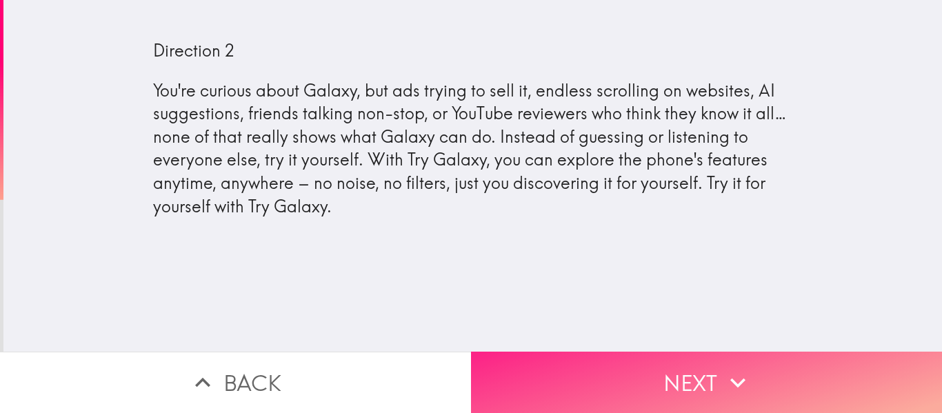
click at [691, 376] on button "Next" at bounding box center [706, 382] width 471 height 61
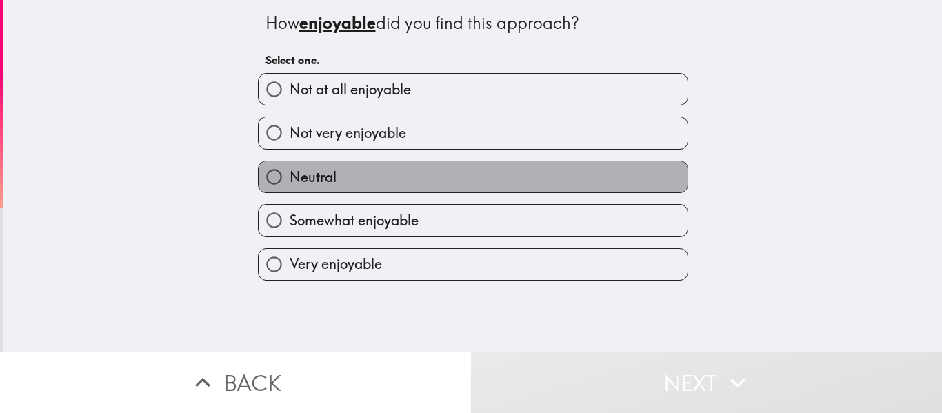
click at [321, 170] on span "Neutral" at bounding box center [313, 177] width 47 height 19
click at [290, 170] on input "Neutral" at bounding box center [274, 176] width 31 height 31
radio input "true"
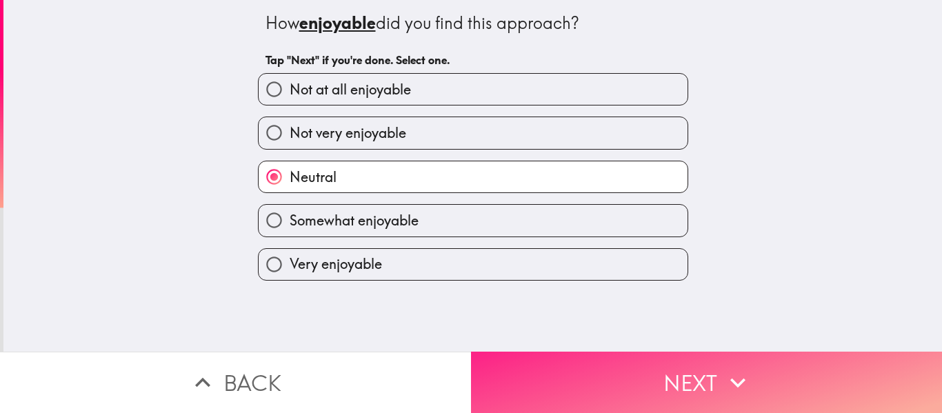
click at [686, 385] on button "Next" at bounding box center [706, 382] width 471 height 61
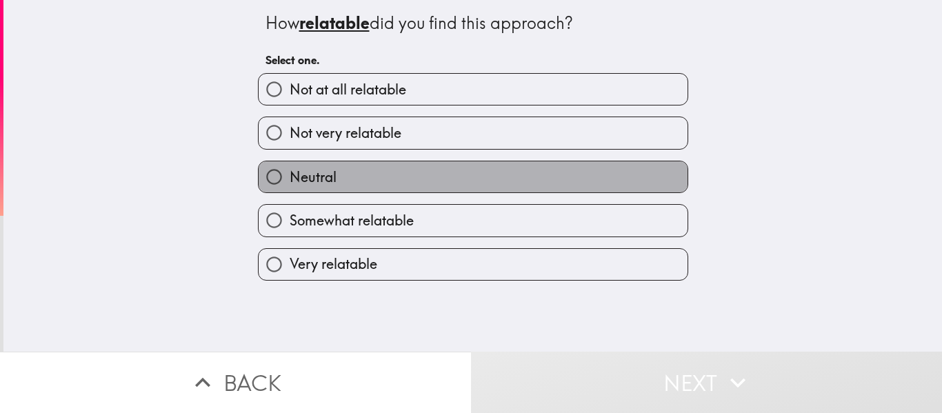
click at [308, 169] on span "Neutral" at bounding box center [313, 177] width 47 height 19
click at [290, 169] on input "Neutral" at bounding box center [274, 176] width 31 height 31
radio input "true"
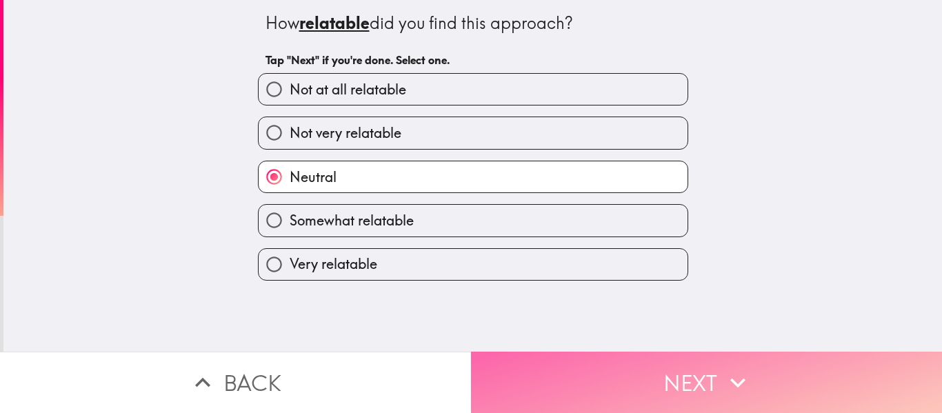
drag, startPoint x: 624, startPoint y: 391, endPoint x: 532, endPoint y: 354, distance: 99.4
click at [622, 384] on button "Next" at bounding box center [706, 382] width 471 height 61
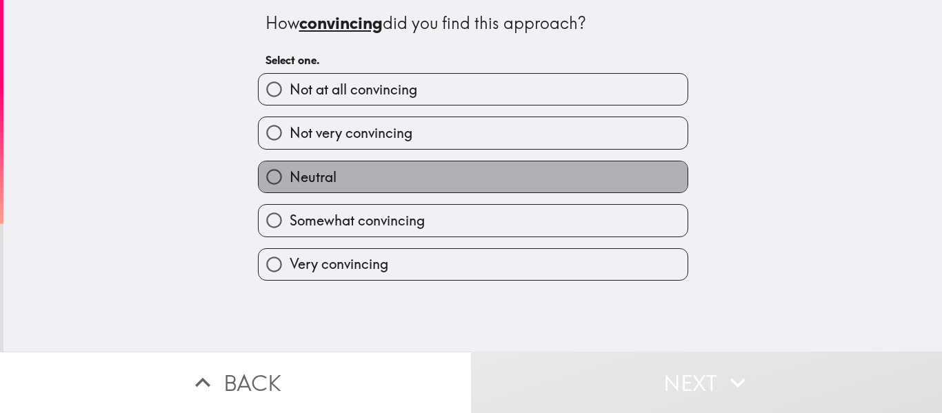
click at [310, 173] on span "Neutral" at bounding box center [313, 177] width 47 height 19
click at [290, 173] on input "Neutral" at bounding box center [274, 176] width 31 height 31
radio input "true"
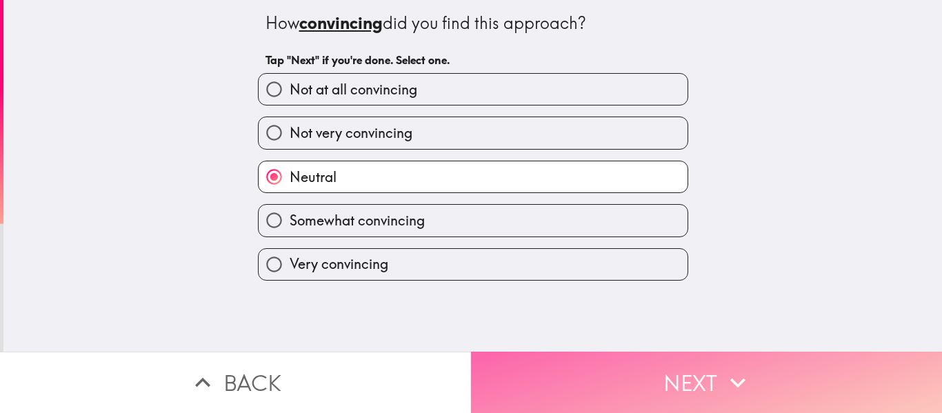
click at [737, 372] on icon "button" at bounding box center [738, 383] width 30 height 30
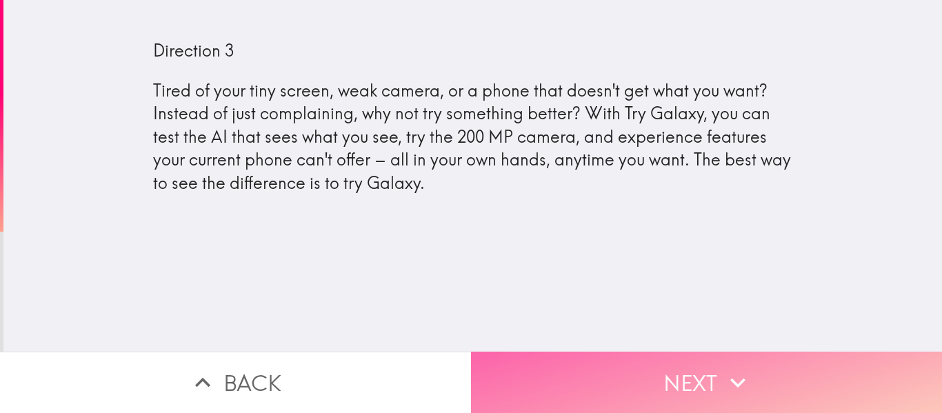
click at [761, 390] on button "Next" at bounding box center [706, 382] width 471 height 61
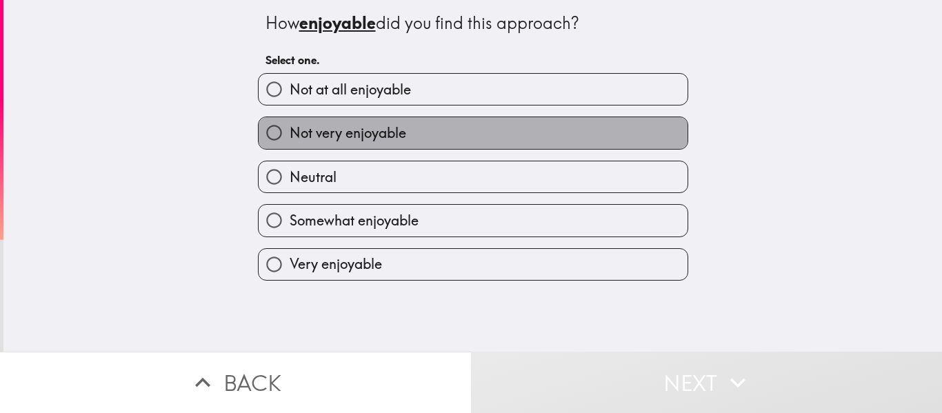
click at [340, 127] on span "Not very enjoyable" at bounding box center [348, 132] width 117 height 19
click at [290, 127] on input "Not very enjoyable" at bounding box center [274, 132] width 31 height 31
radio input "true"
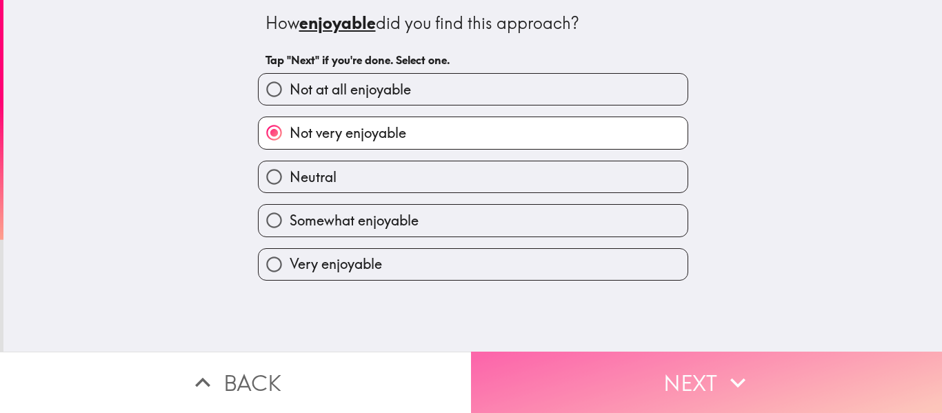
drag, startPoint x: 658, startPoint y: 383, endPoint x: 616, endPoint y: 378, distance: 42.3
click at [654, 381] on button "Next" at bounding box center [706, 382] width 471 height 61
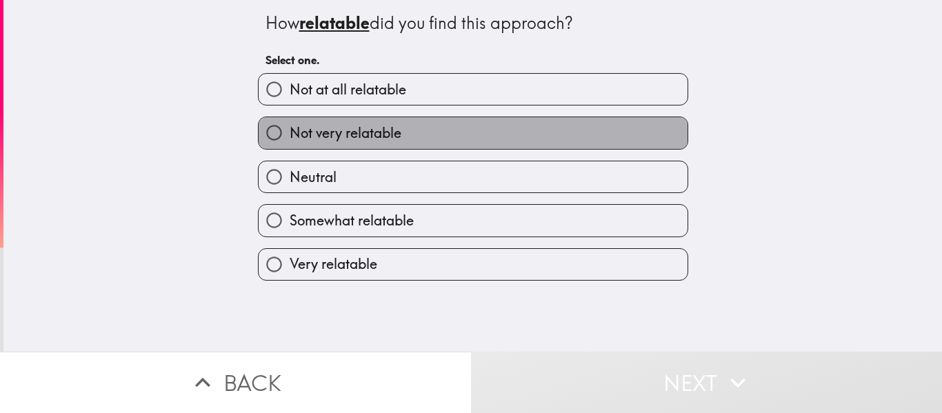
click at [327, 134] on span "Not very relatable" at bounding box center [346, 132] width 112 height 19
click at [290, 134] on input "Not very relatable" at bounding box center [274, 132] width 31 height 31
radio input "true"
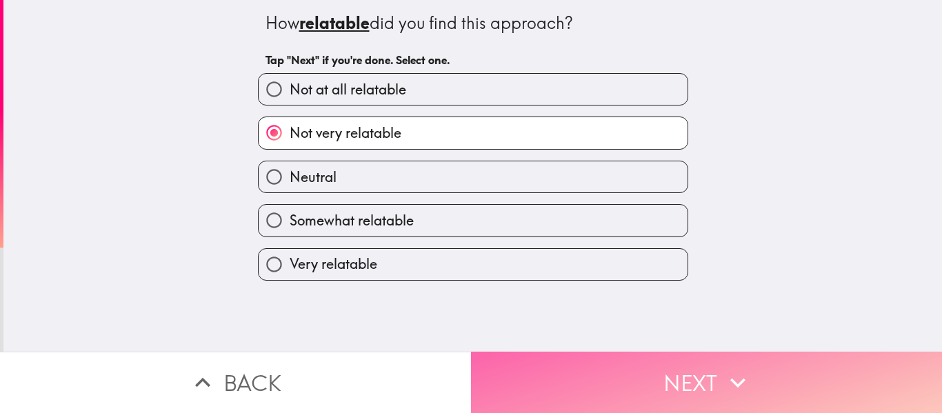
drag, startPoint x: 702, startPoint y: 402, endPoint x: 688, endPoint y: 400, distance: 14.6
click at [702, 401] on button "Next" at bounding box center [706, 382] width 471 height 61
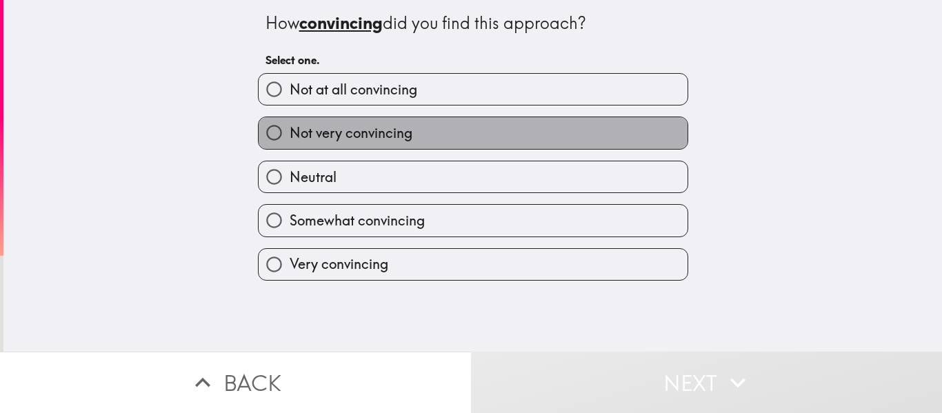
drag, startPoint x: 291, startPoint y: 134, endPoint x: 386, endPoint y: 225, distance: 131.2
click at [292, 136] on span "Not very convincing" at bounding box center [351, 132] width 123 height 19
click at [290, 136] on input "Not very convincing" at bounding box center [274, 132] width 31 height 31
radio input "true"
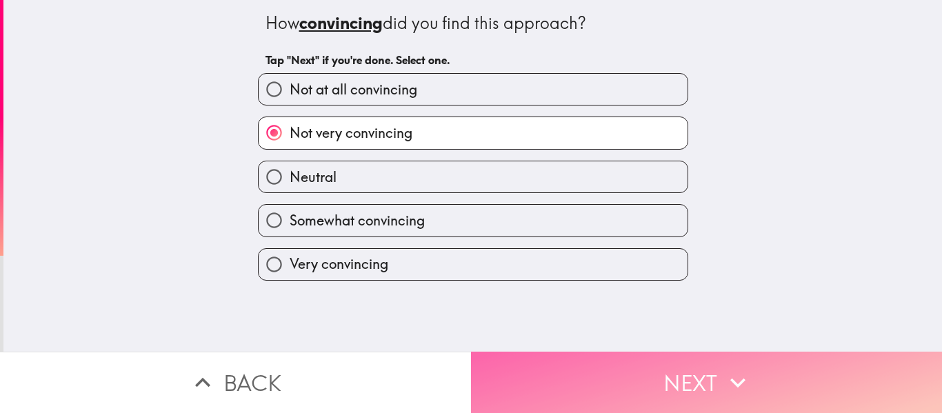
drag, startPoint x: 688, startPoint y: 377, endPoint x: 519, endPoint y: 357, distance: 170.1
click at [688, 376] on button "Next" at bounding box center [706, 382] width 471 height 61
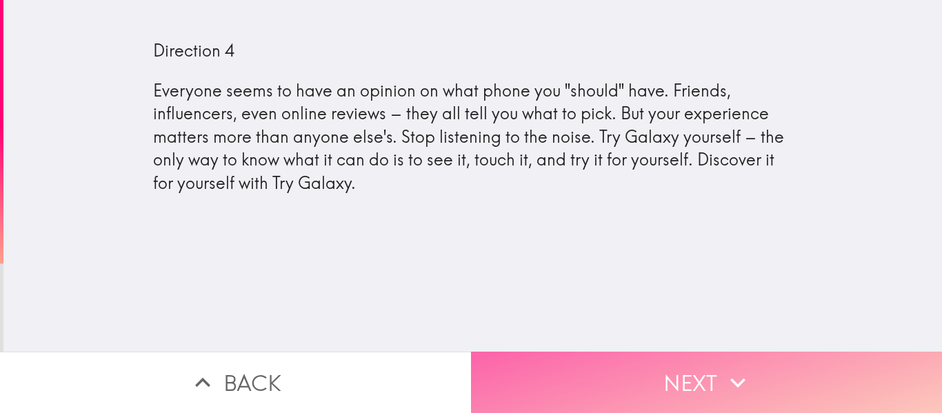
click at [697, 364] on button "Next" at bounding box center [706, 382] width 471 height 61
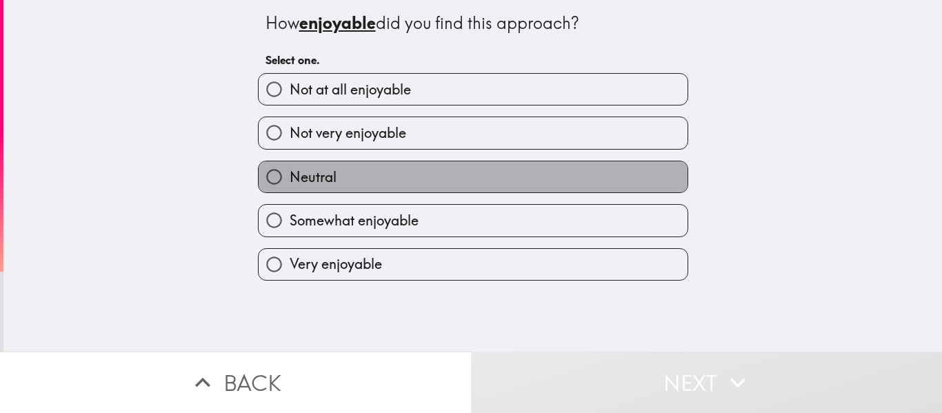
drag, startPoint x: 335, startPoint y: 179, endPoint x: 394, endPoint y: 208, distance: 65.1
click at [335, 179] on span "Neutral" at bounding box center [313, 177] width 47 height 19
click at [290, 179] on input "Neutral" at bounding box center [274, 176] width 31 height 31
radio input "true"
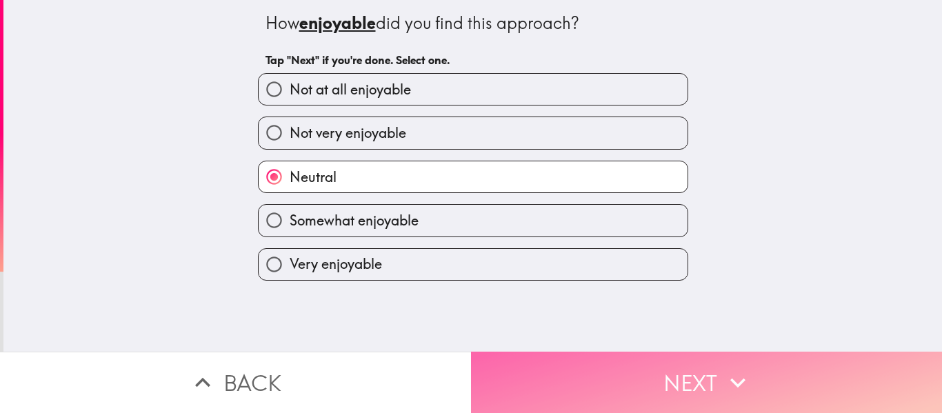
drag, startPoint x: 580, startPoint y: 360, endPoint x: 583, endPoint y: 352, distance: 8.3
click at [583, 354] on button "Next" at bounding box center [706, 382] width 471 height 61
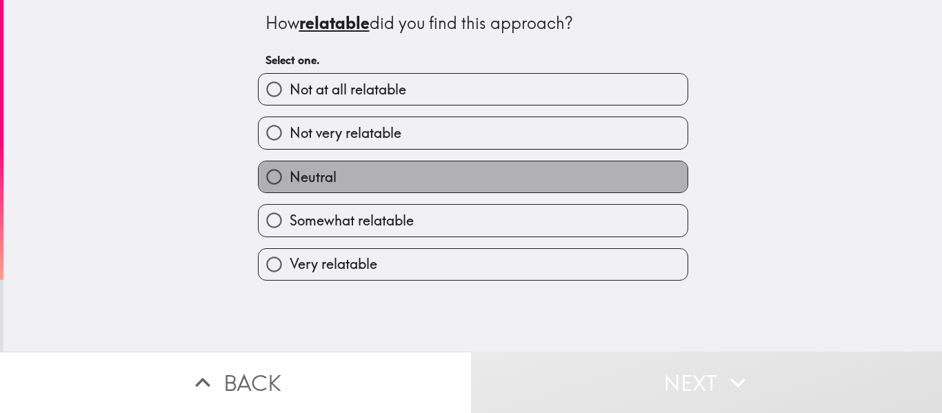
click at [319, 172] on span "Neutral" at bounding box center [313, 177] width 47 height 19
click at [290, 172] on input "Neutral" at bounding box center [274, 176] width 31 height 31
radio input "true"
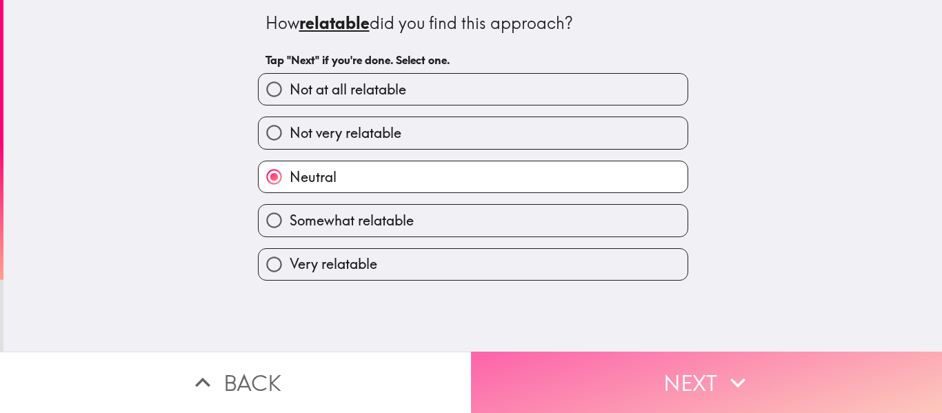
drag, startPoint x: 635, startPoint y: 394, endPoint x: 619, endPoint y: 386, distance: 17.6
click at [635, 392] on button "Next" at bounding box center [706, 382] width 471 height 61
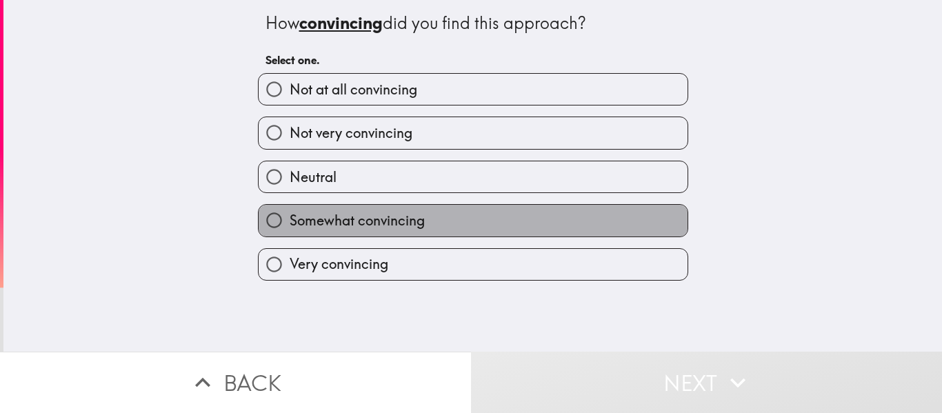
click at [314, 212] on span "Somewhat convincing" at bounding box center [357, 220] width 135 height 19
click at [290, 212] on input "Somewhat convincing" at bounding box center [274, 220] width 31 height 31
radio input "true"
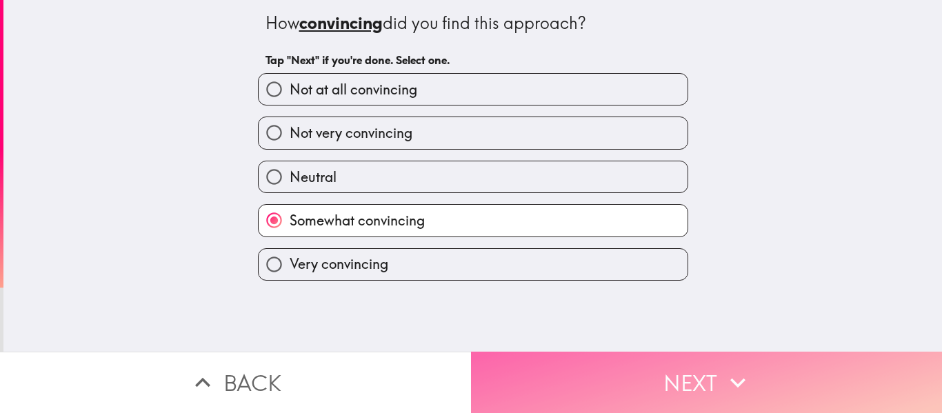
drag, startPoint x: 707, startPoint y: 375, endPoint x: 698, endPoint y: 366, distance: 12.7
click at [707, 374] on button "Next" at bounding box center [706, 382] width 471 height 61
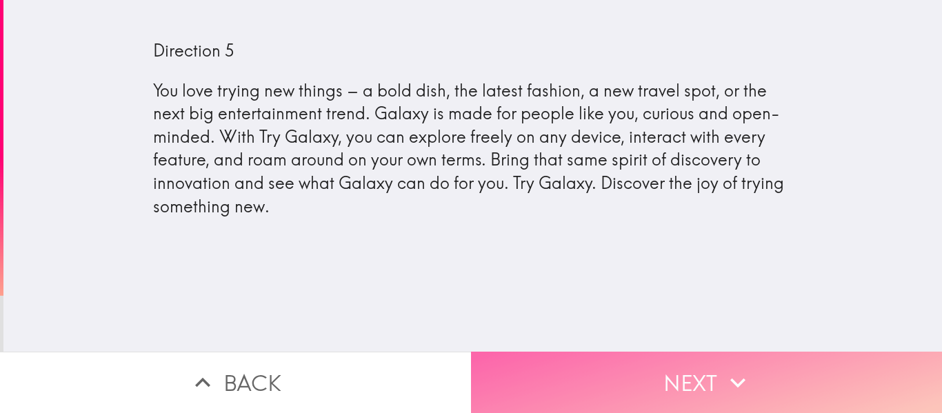
drag, startPoint x: 705, startPoint y: 382, endPoint x: 673, endPoint y: 365, distance: 36.1
click at [705, 381] on button "Next" at bounding box center [706, 382] width 471 height 61
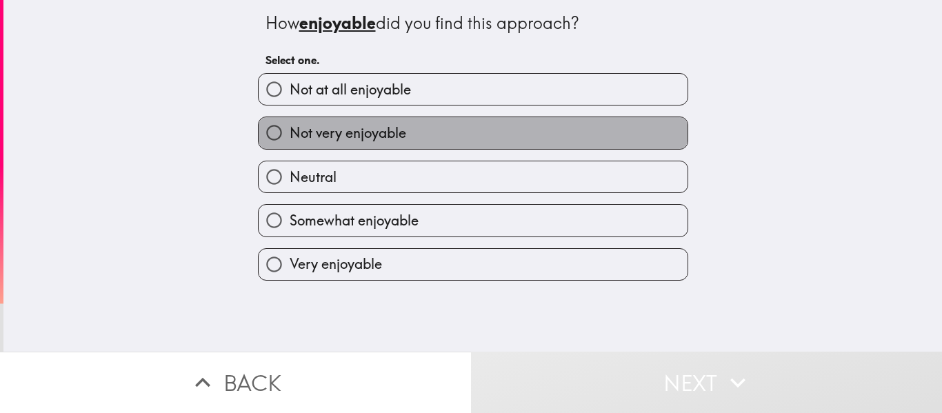
click at [339, 137] on span "Not very enjoyable" at bounding box center [348, 132] width 117 height 19
click at [290, 137] on input "Not very enjoyable" at bounding box center [274, 132] width 31 height 31
radio input "true"
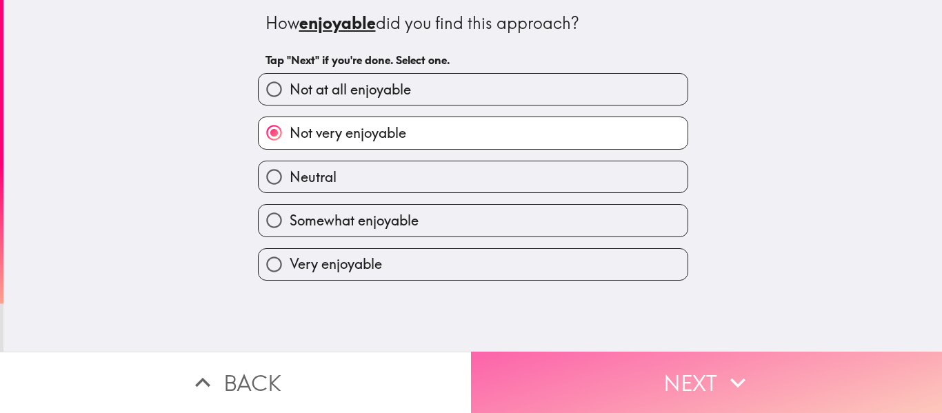
drag, startPoint x: 609, startPoint y: 388, endPoint x: 597, endPoint y: 372, distance: 20.1
click at [610, 385] on button "Next" at bounding box center [706, 382] width 471 height 61
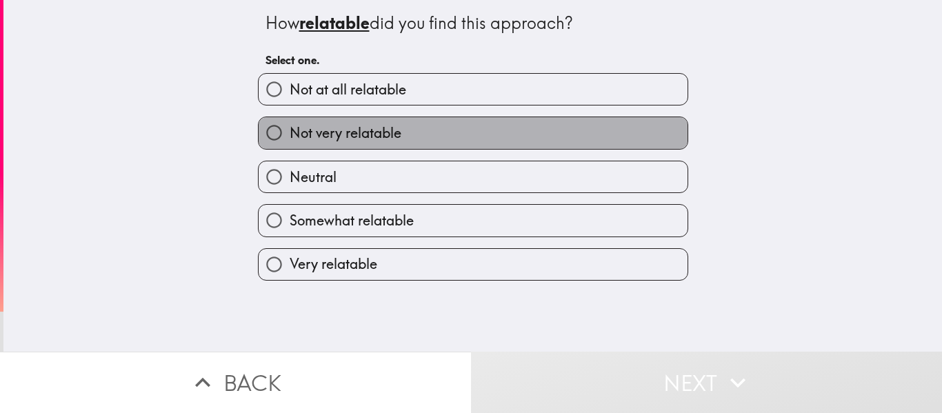
drag, startPoint x: 374, startPoint y: 128, endPoint x: 449, endPoint y: 207, distance: 108.8
click at [374, 134] on span "Not very relatable" at bounding box center [346, 132] width 112 height 19
click at [290, 134] on input "Not very relatable" at bounding box center [274, 132] width 31 height 31
radio input "true"
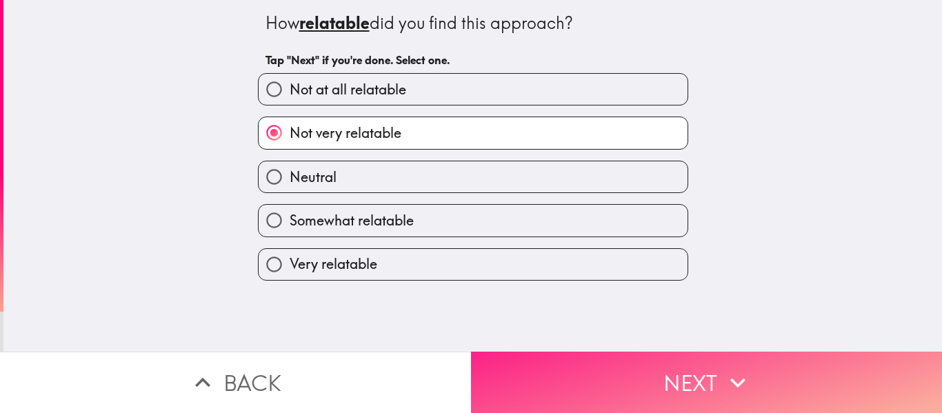
drag, startPoint x: 624, startPoint y: 381, endPoint x: 616, endPoint y: 368, distance: 14.9
click at [625, 377] on button "Next" at bounding box center [706, 382] width 471 height 61
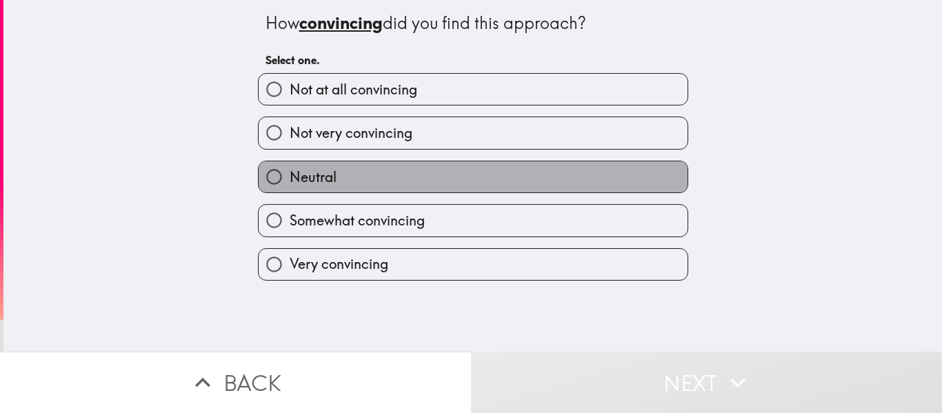
click at [316, 169] on span "Neutral" at bounding box center [313, 177] width 47 height 19
click at [290, 169] on input "Neutral" at bounding box center [274, 176] width 31 height 31
radio input "true"
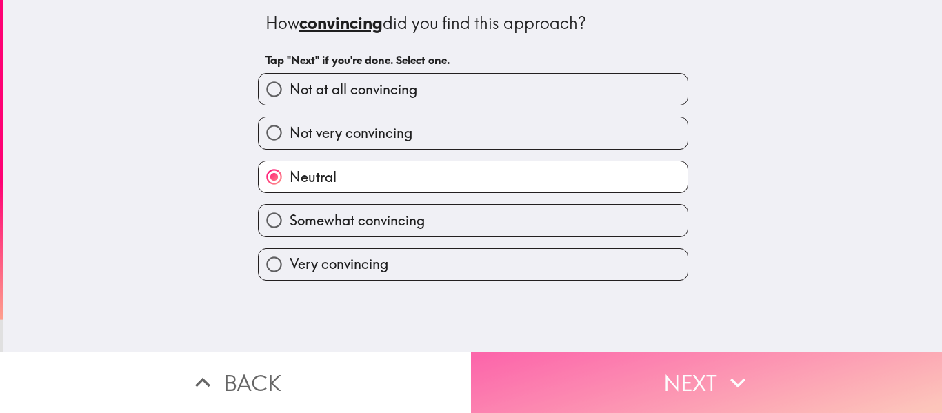
drag, startPoint x: 629, startPoint y: 401, endPoint x: 614, endPoint y: 389, distance: 19.2
click at [628, 398] on button "Next" at bounding box center [706, 382] width 471 height 61
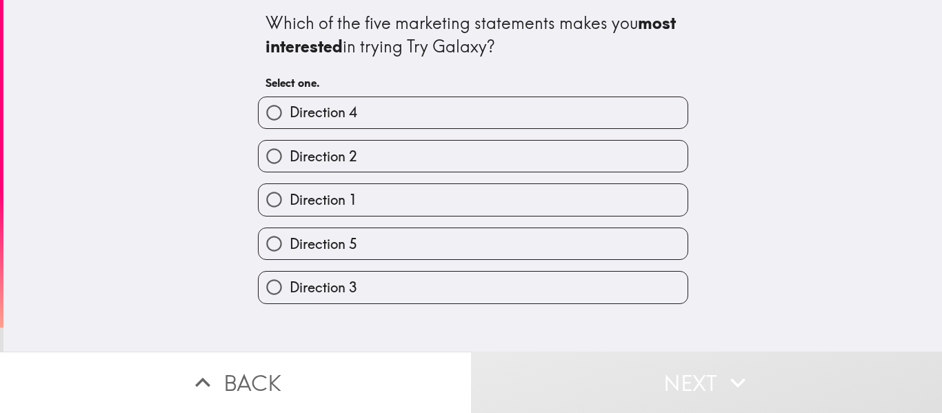
click at [327, 283] on span "Direction 3" at bounding box center [324, 287] width 68 height 19
click at [290, 283] on input "Direction 3" at bounding box center [274, 287] width 31 height 31
radio input "true"
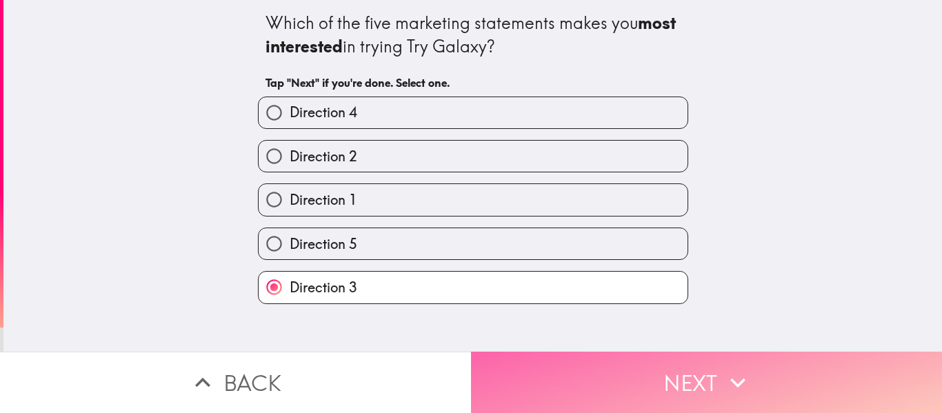
click at [660, 377] on button "Next" at bounding box center [706, 382] width 471 height 61
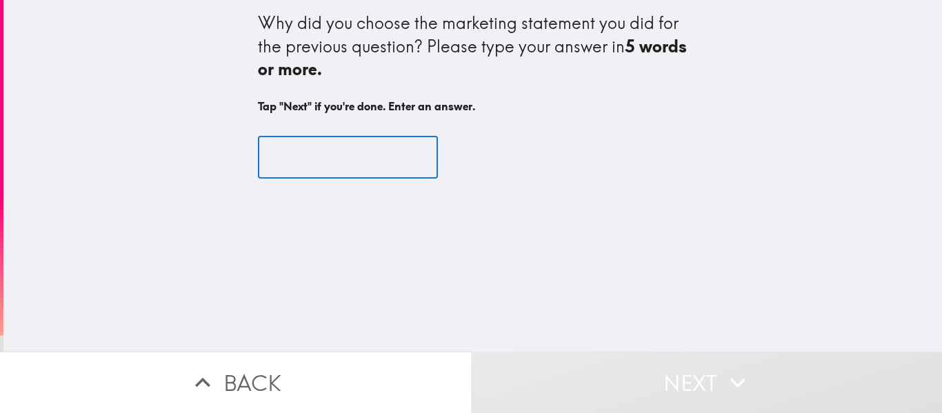
click at [334, 160] on input "text" at bounding box center [348, 157] width 180 height 43
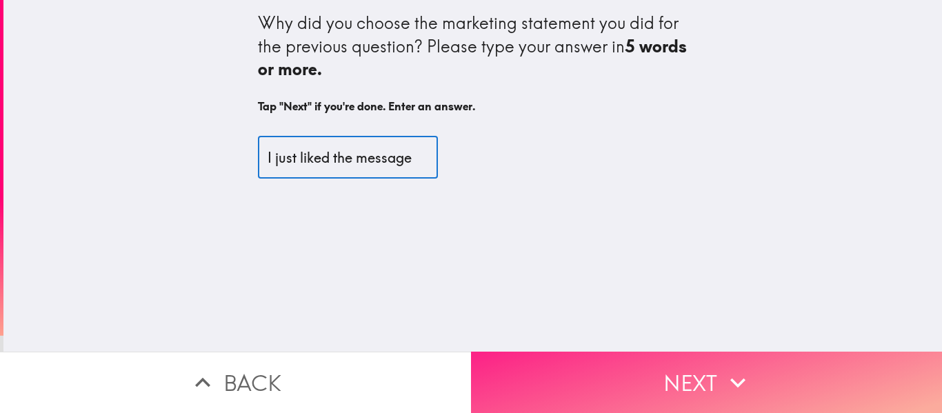
type input "I just liked the message"
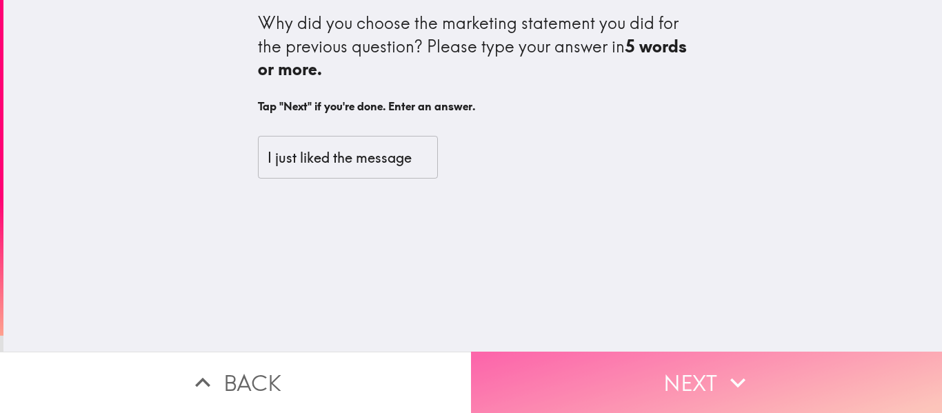
click at [670, 381] on button "Next" at bounding box center [706, 382] width 471 height 61
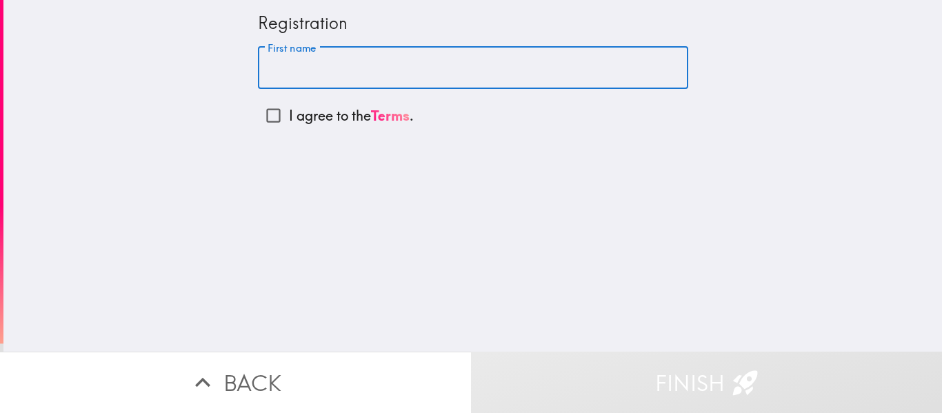
click at [383, 76] on input "First name" at bounding box center [473, 68] width 430 height 43
type input "[PERSON_NAME]"
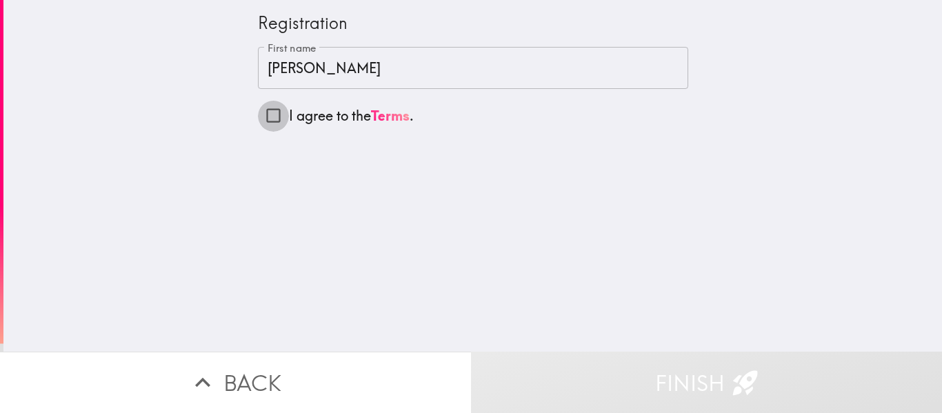
click at [277, 116] on input "I agree to the Terms ." at bounding box center [273, 115] width 31 height 31
checkbox input "true"
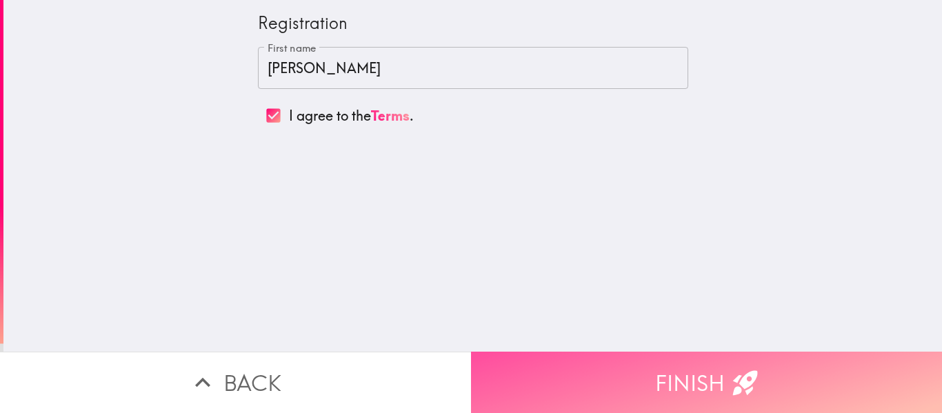
drag, startPoint x: 654, startPoint y: 386, endPoint x: 630, endPoint y: 371, distance: 27.9
click at [654, 385] on button "Finish" at bounding box center [706, 382] width 471 height 61
